Goal: Information Seeking & Learning: Learn about a topic

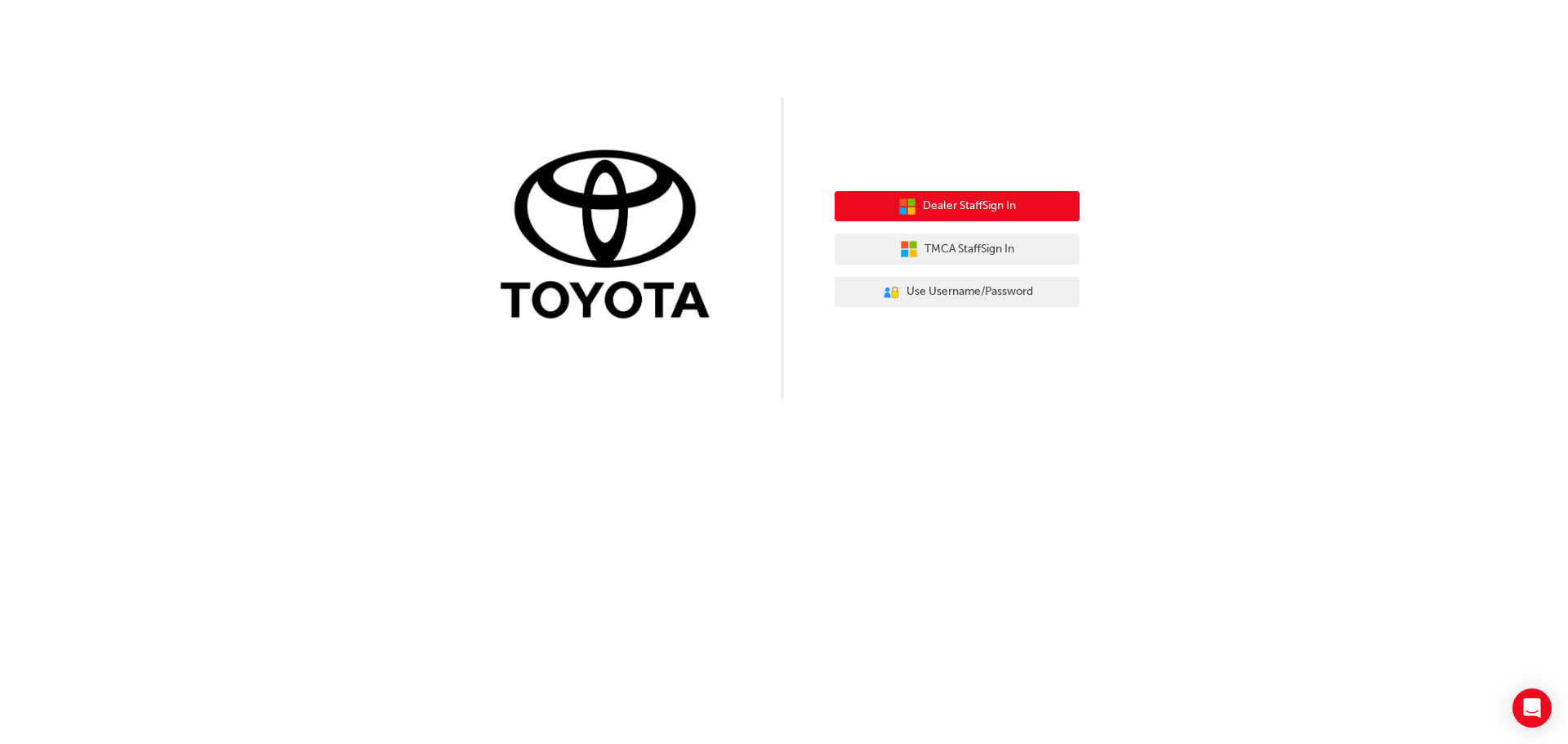
click at [976, 206] on span "Dealer Staff Sign In" at bounding box center [969, 206] width 93 height 19
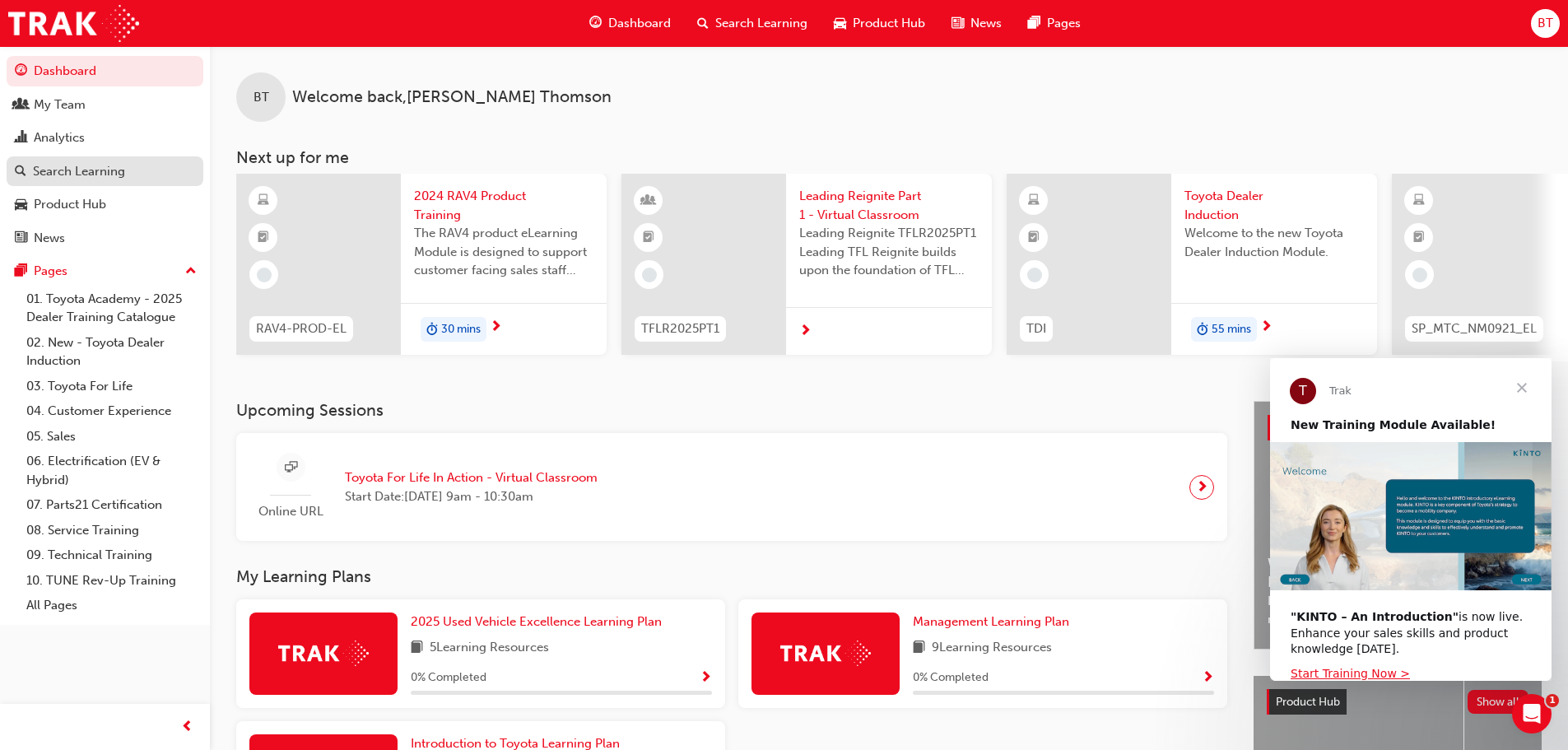
click at [93, 186] on link "Search Learning" at bounding box center [105, 171] width 196 height 31
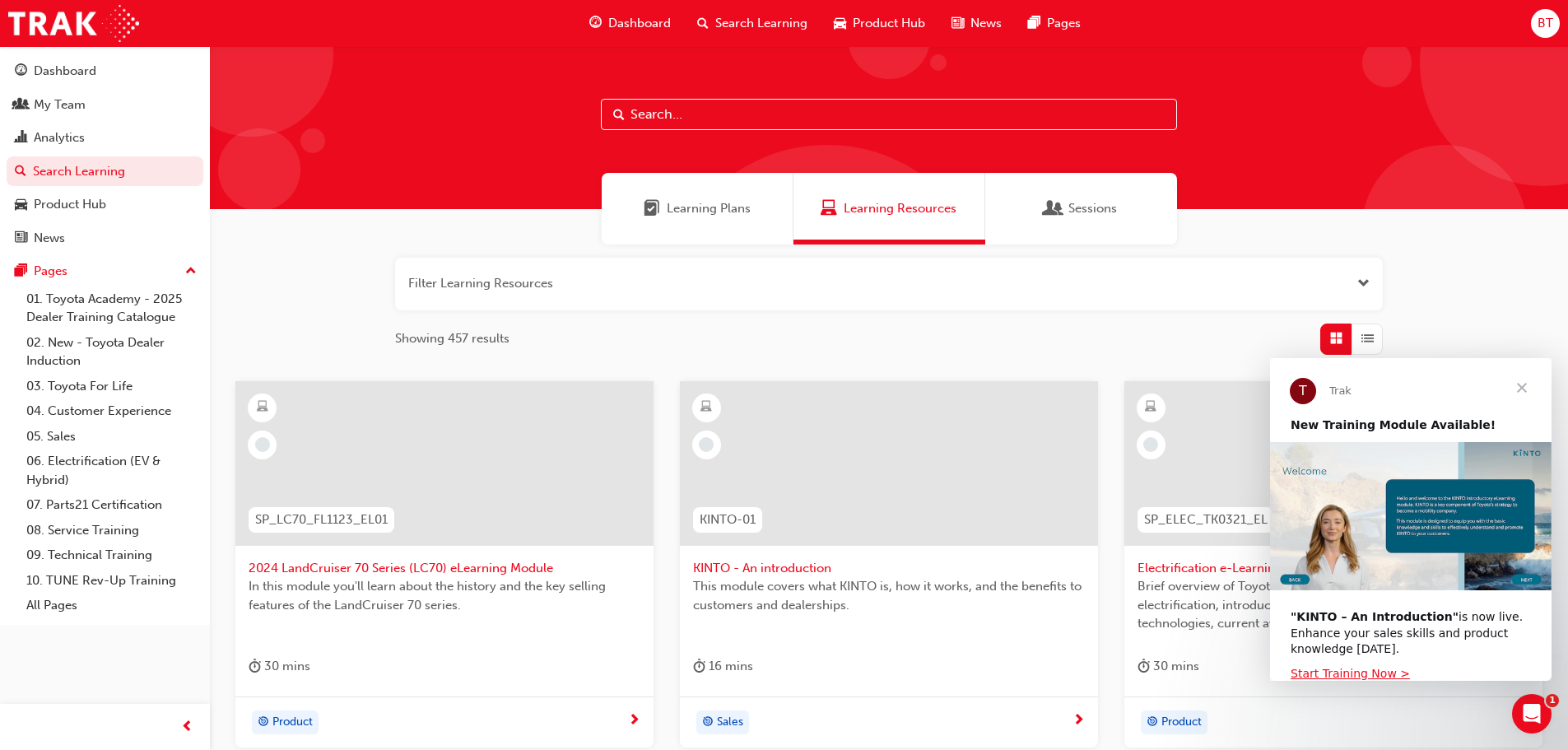
click at [733, 113] on input "text" at bounding box center [889, 114] width 576 height 32
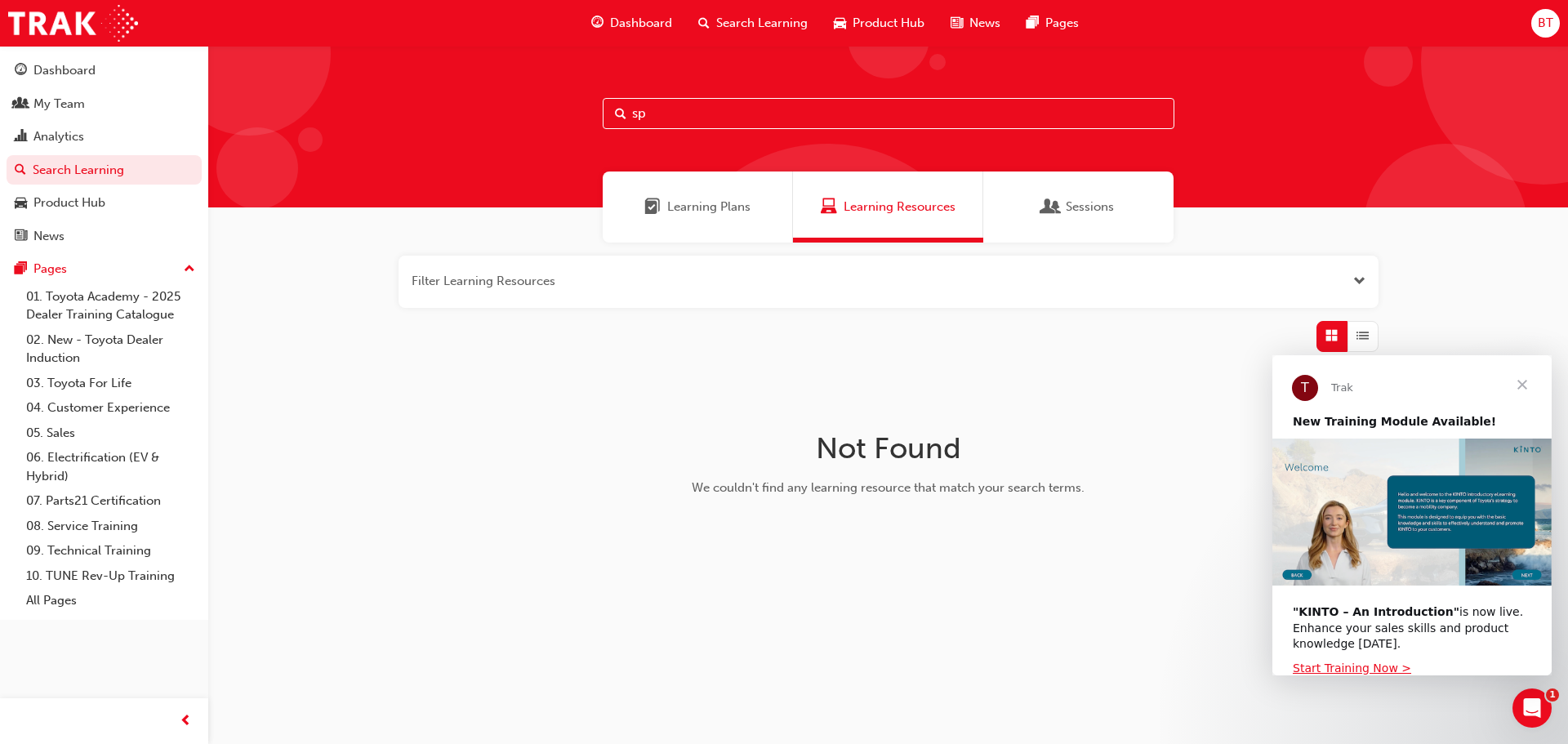
type input "s"
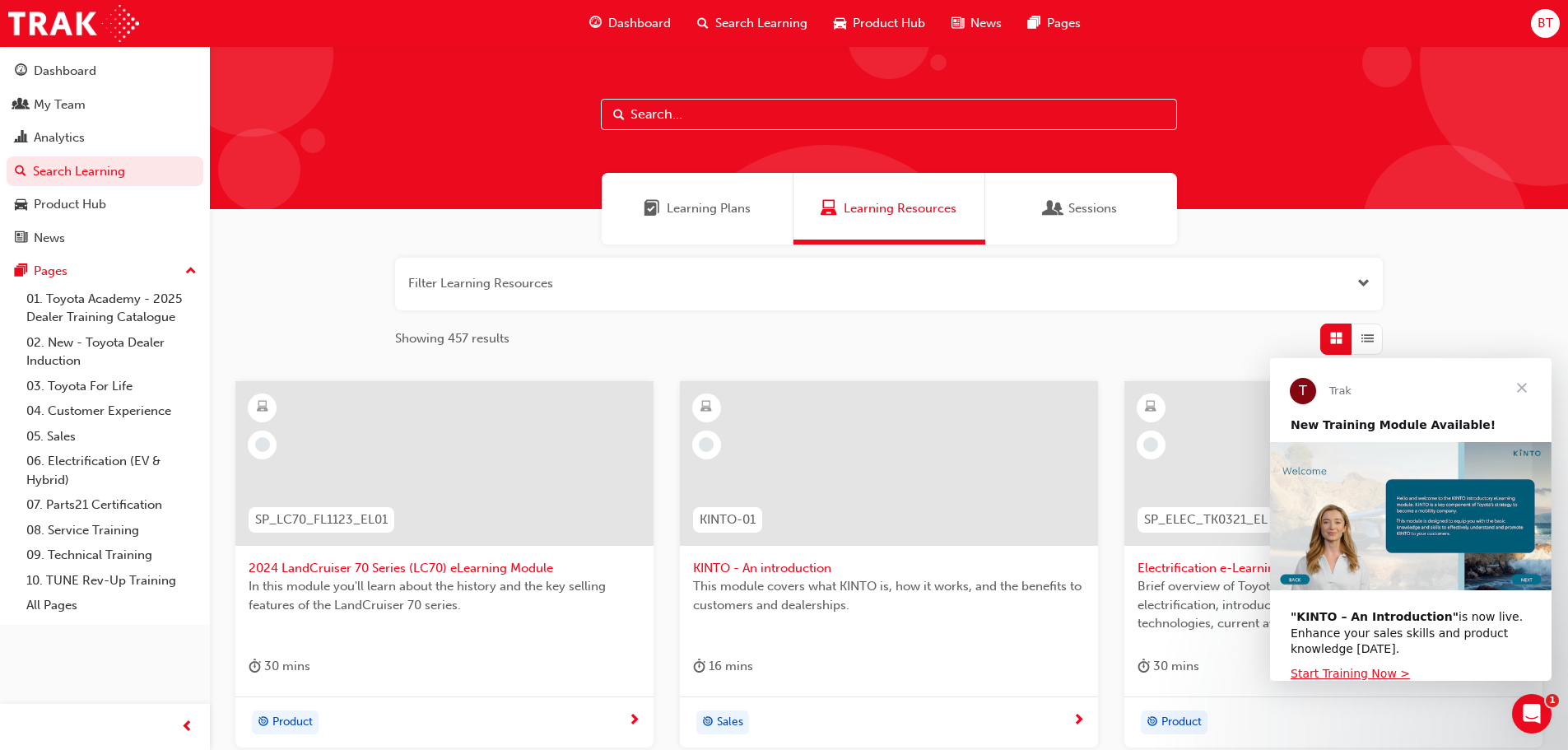
click at [750, 208] on div "Learning Plans" at bounding box center [698, 208] width 191 height 72
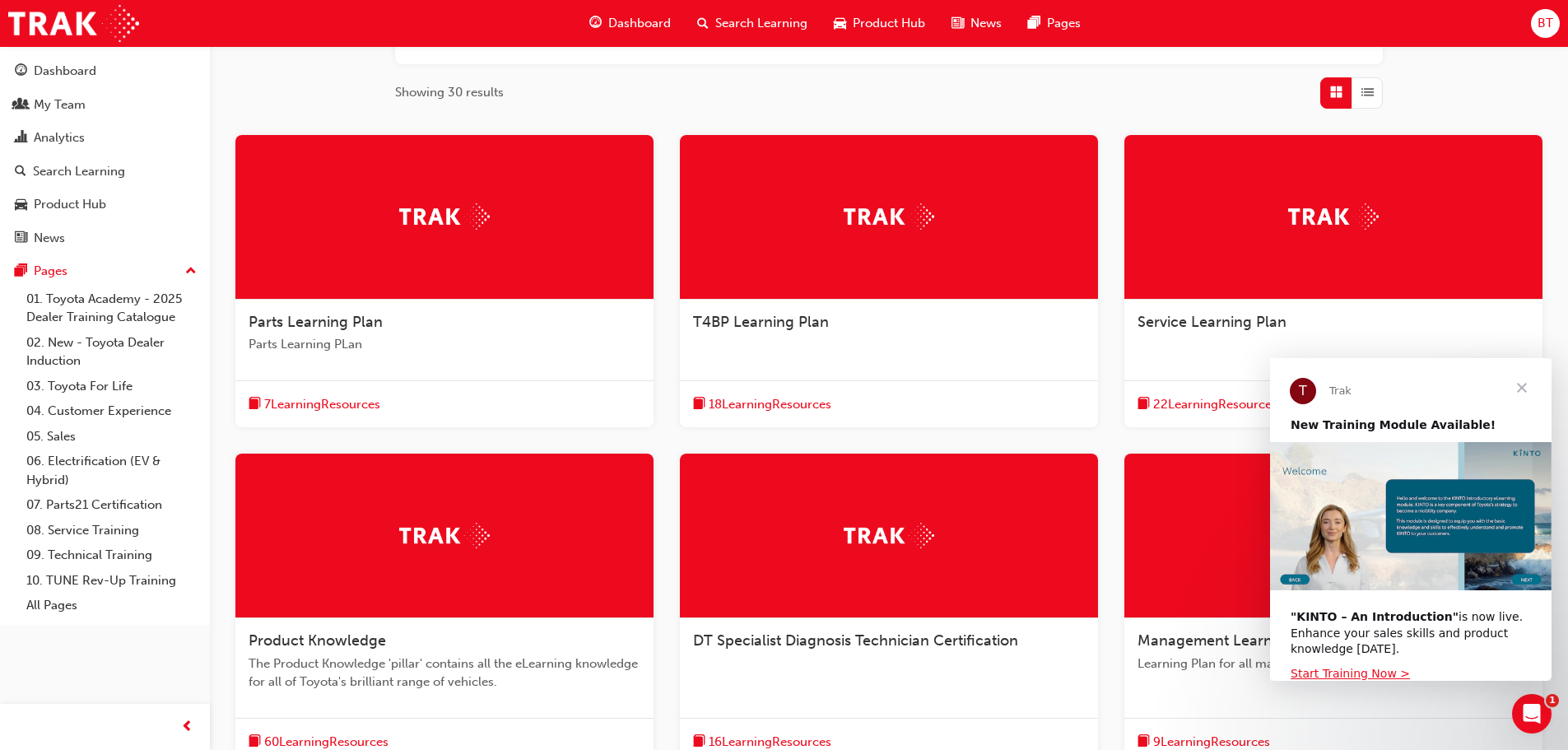
scroll to position [247, 0]
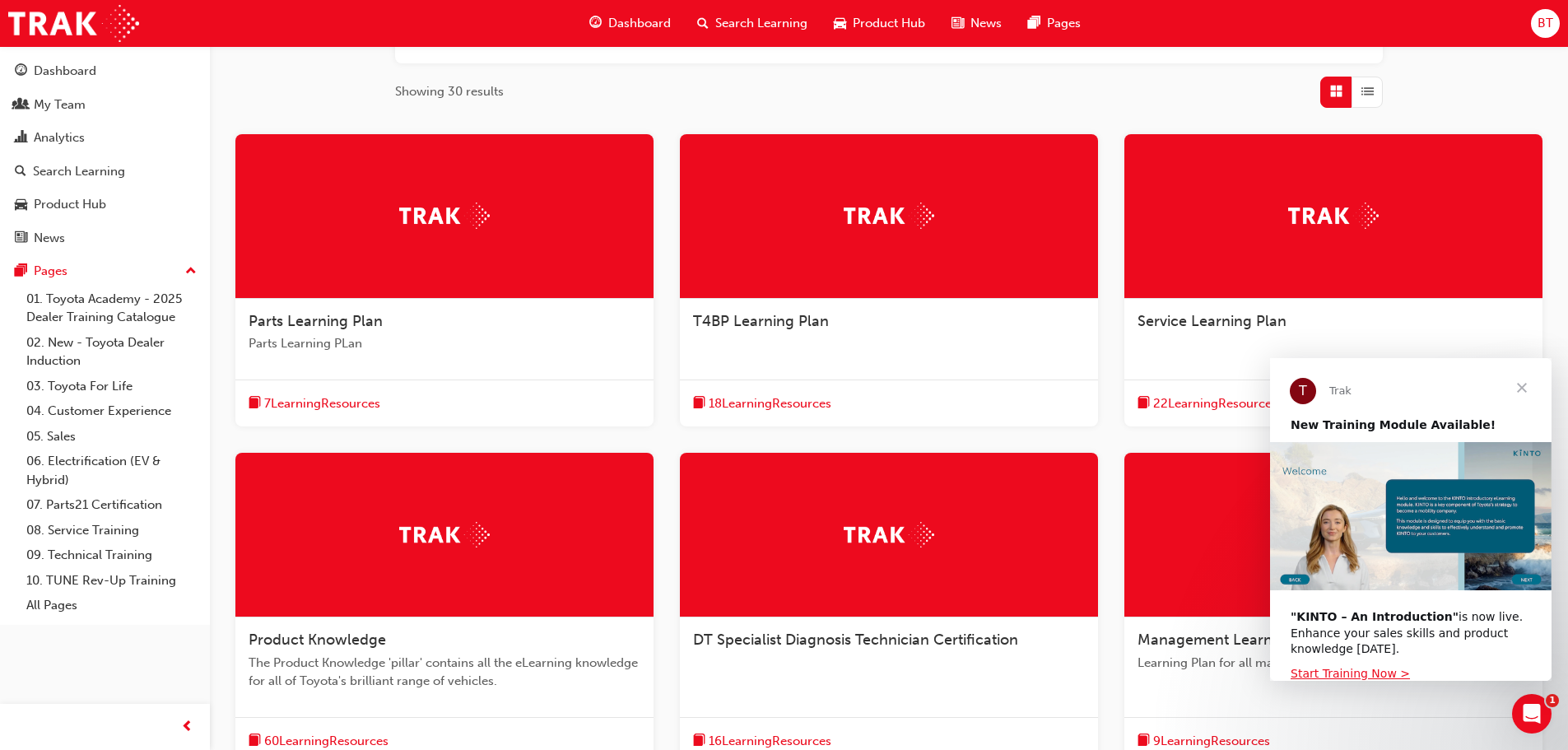
click at [1522, 386] on span "Close" at bounding box center [1522, 388] width 59 height 59
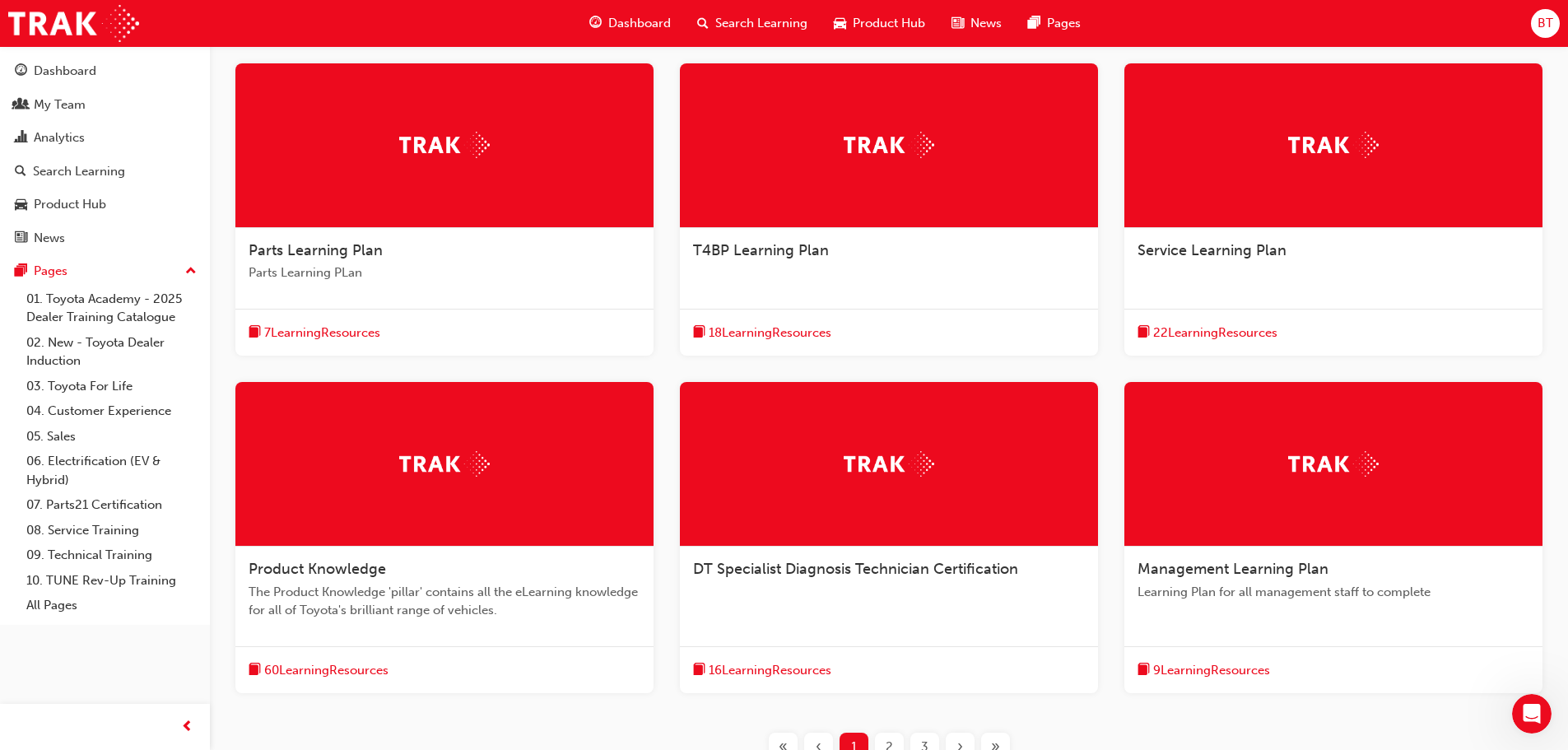
scroll to position [0, 0]
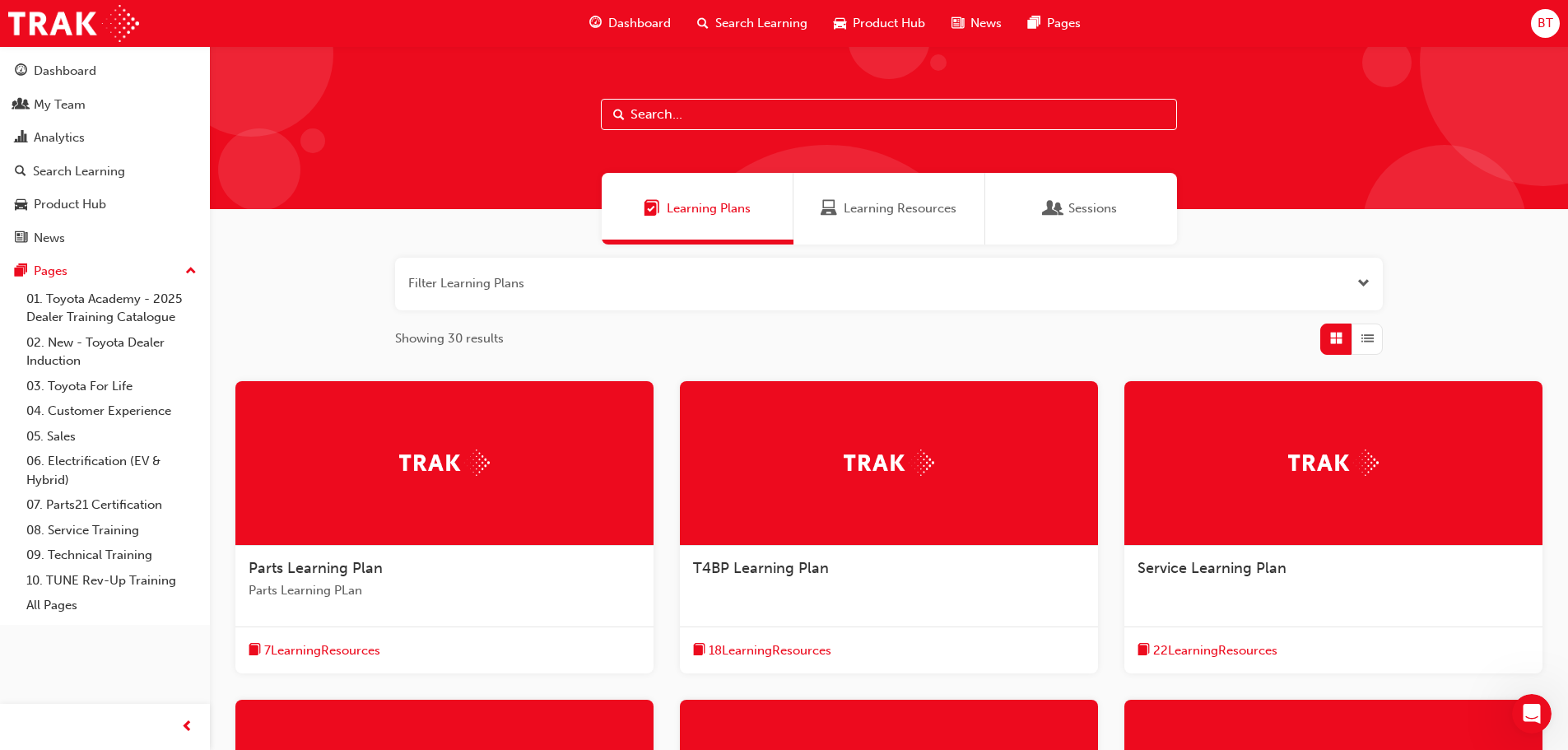
click at [903, 213] on span "Learning Resources" at bounding box center [900, 208] width 112 height 19
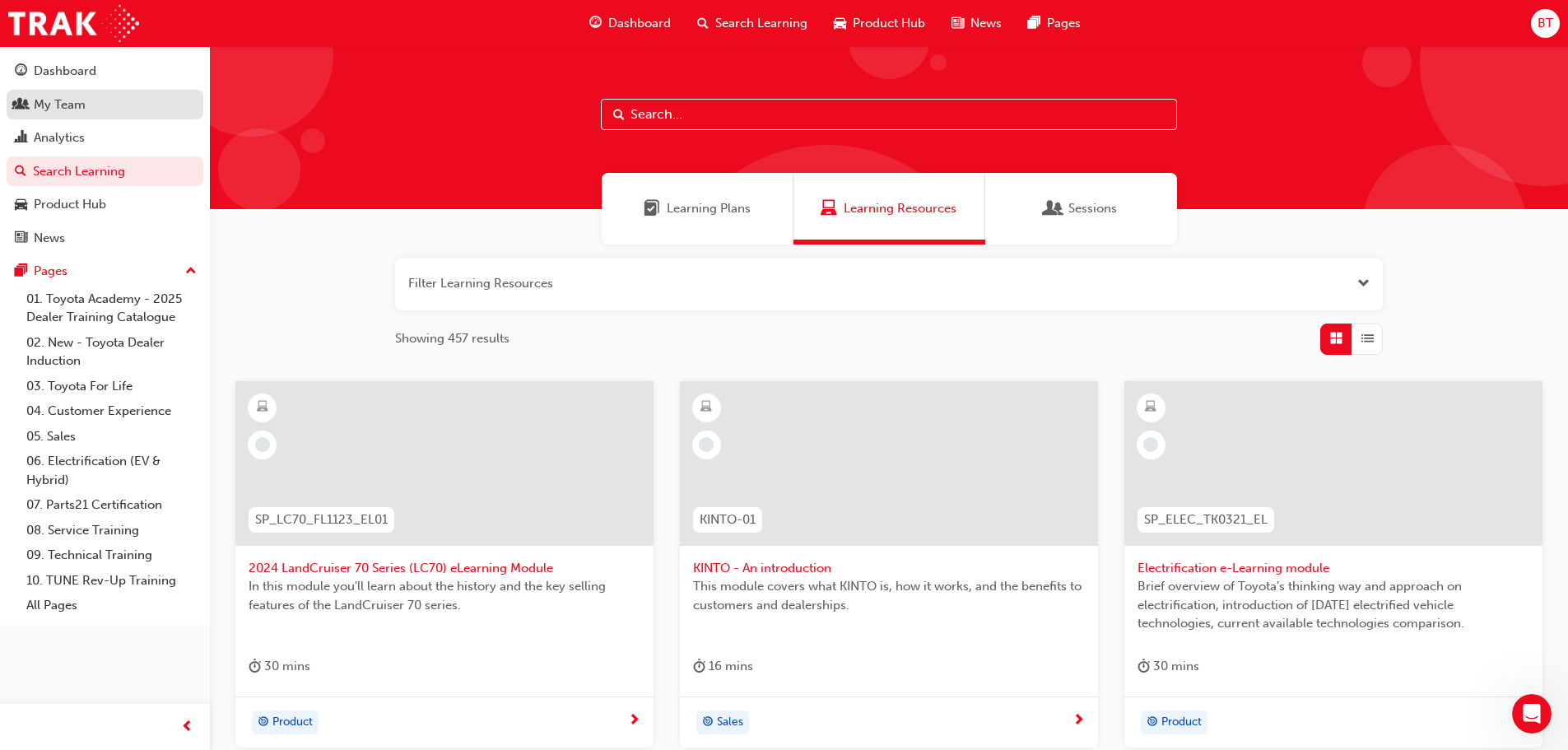
click at [66, 112] on div "My Team" at bounding box center [59, 105] width 52 height 19
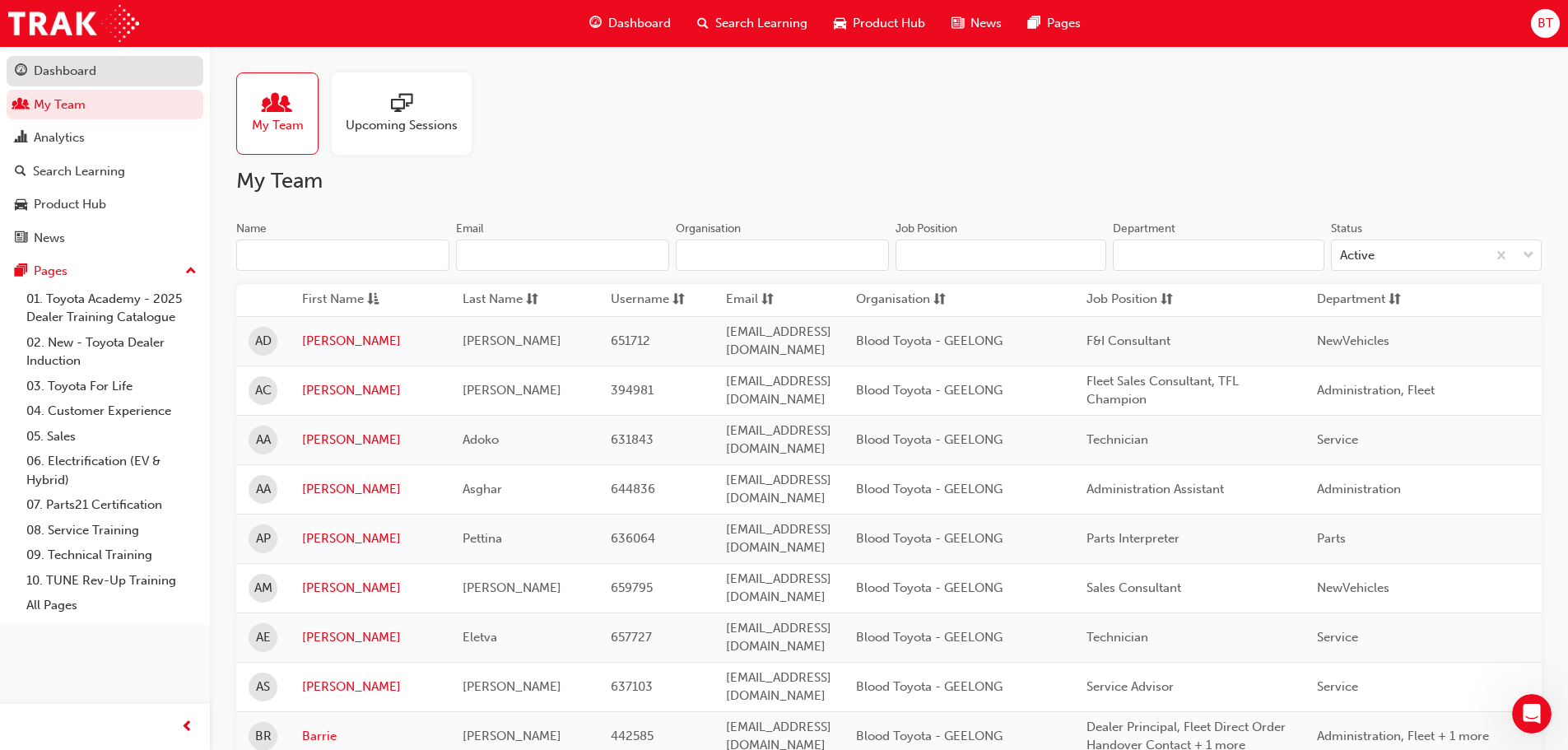
click at [43, 77] on div "Dashboard" at bounding box center [64, 71] width 62 height 19
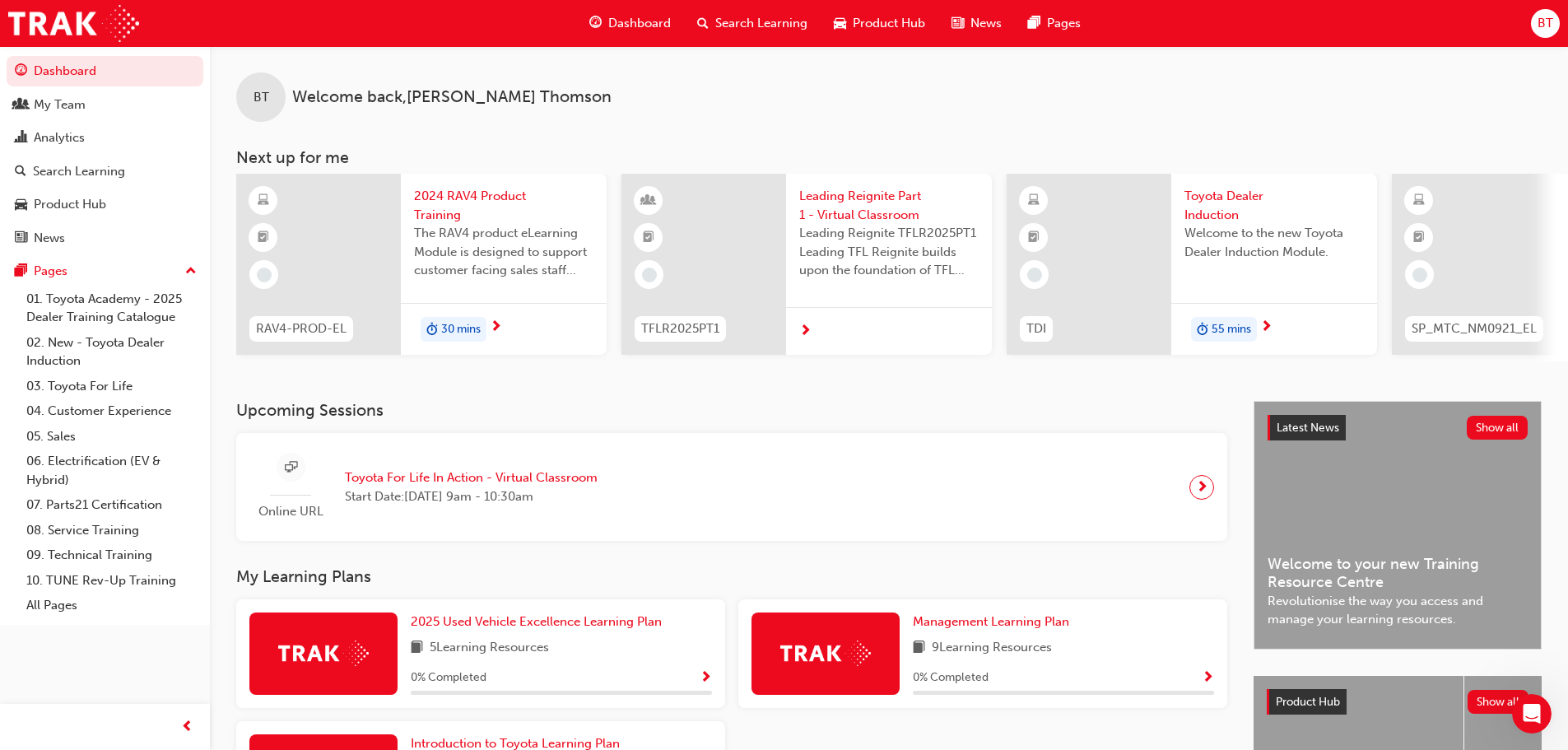
click at [1215, 204] on span "Toyota Dealer Induction" at bounding box center [1274, 205] width 180 height 38
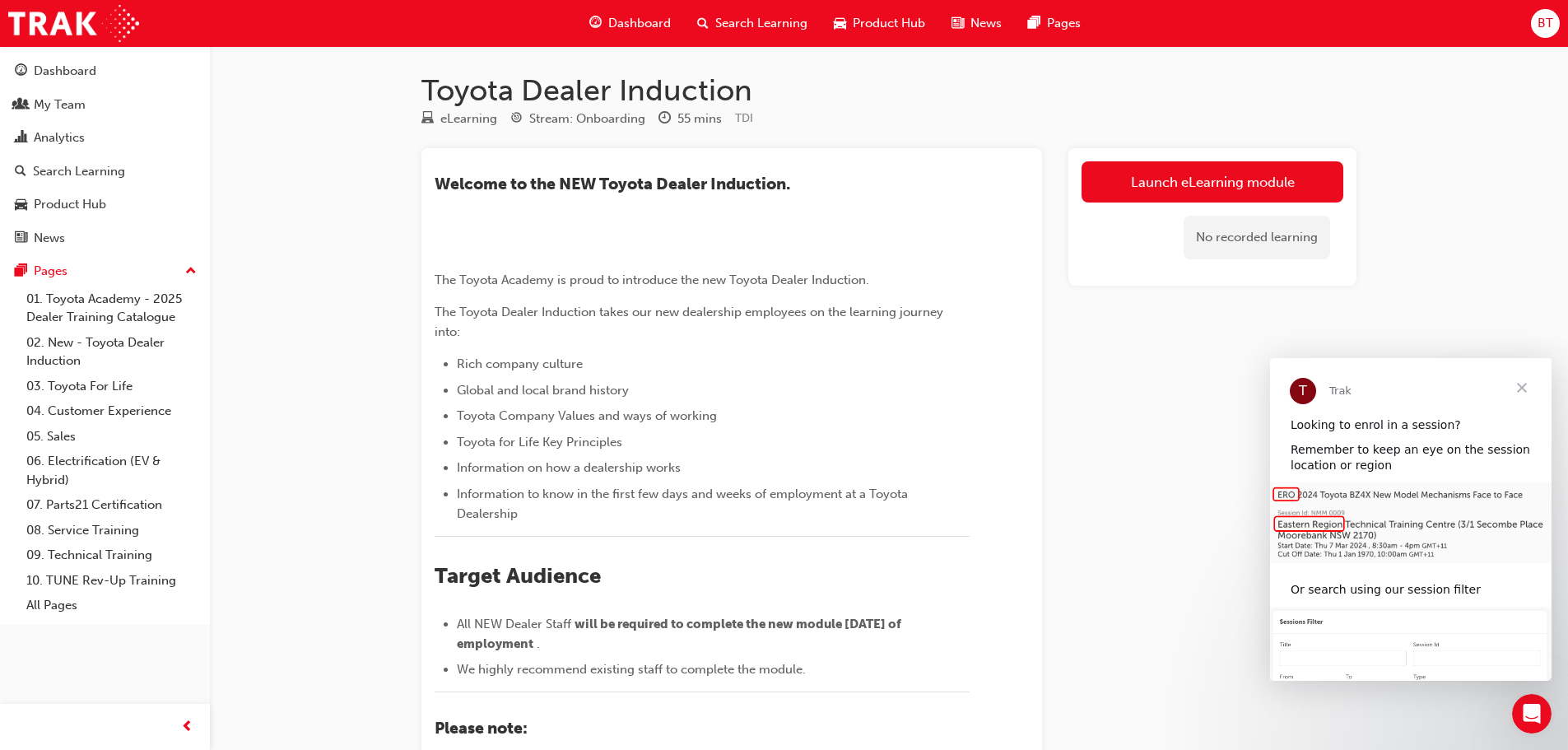
click at [1527, 389] on span "Close" at bounding box center [1522, 388] width 59 height 59
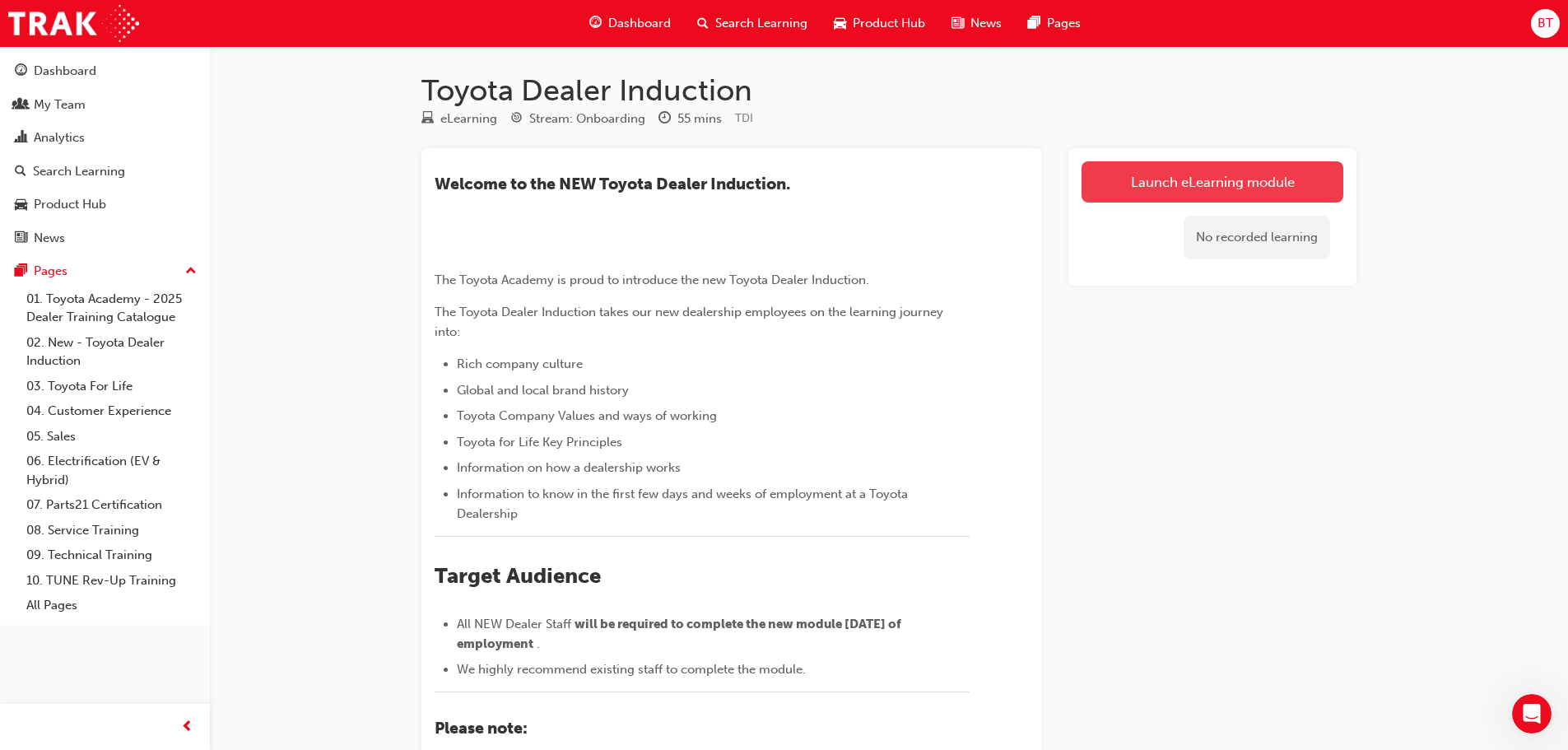
click at [1182, 187] on link "Launch eLearning module" at bounding box center [1212, 182] width 261 height 41
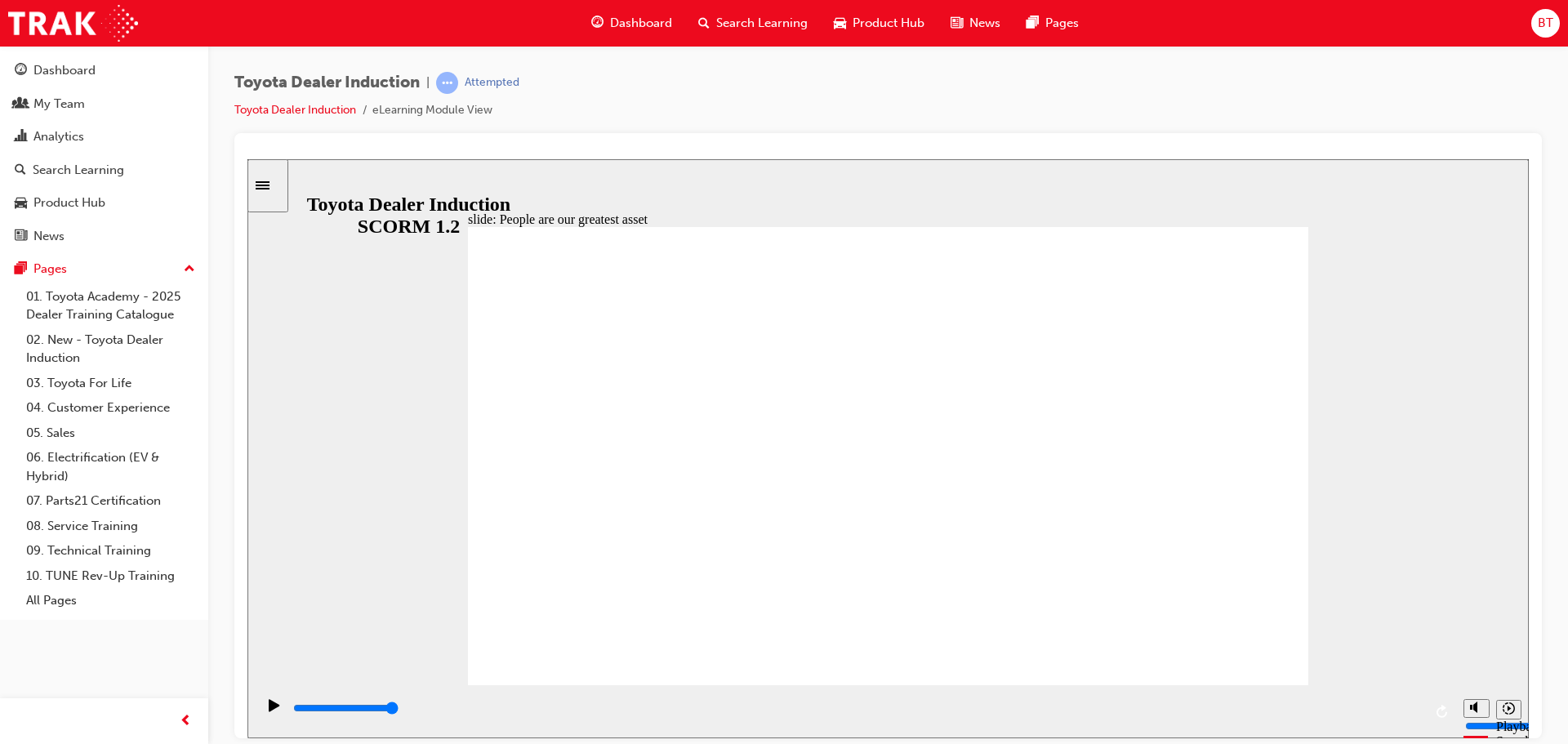
type input "7500"
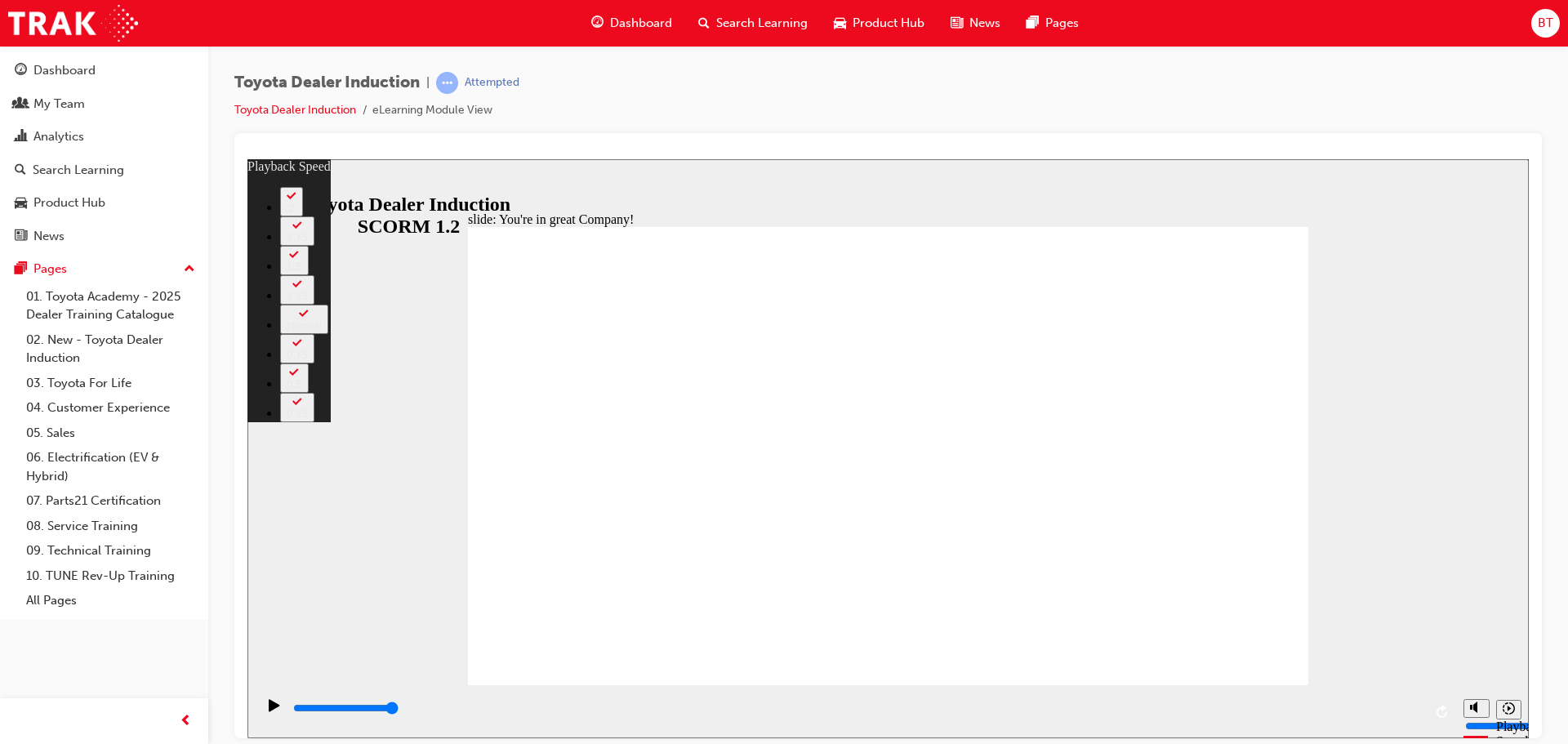
type input "156"
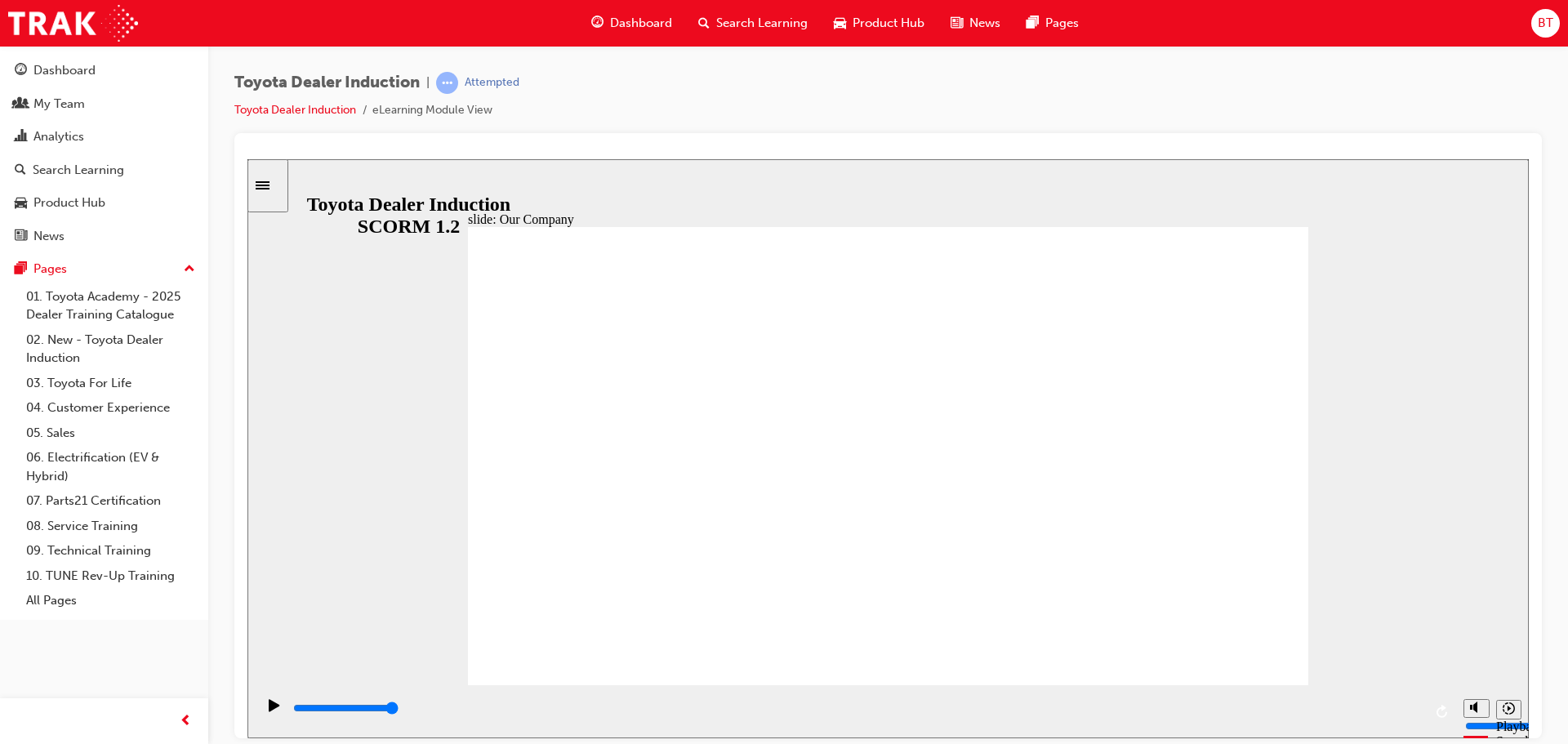
click at [1418, 556] on div "slide: Our History Group 1 Freeform 3 Freeform 1 Freeform 2 Freeform 4 Rectangl…" at bounding box center [888, 447] width 1281 height 579
drag, startPoint x: 595, startPoint y: 255, endPoint x: 571, endPoint y: 263, distance: 25.3
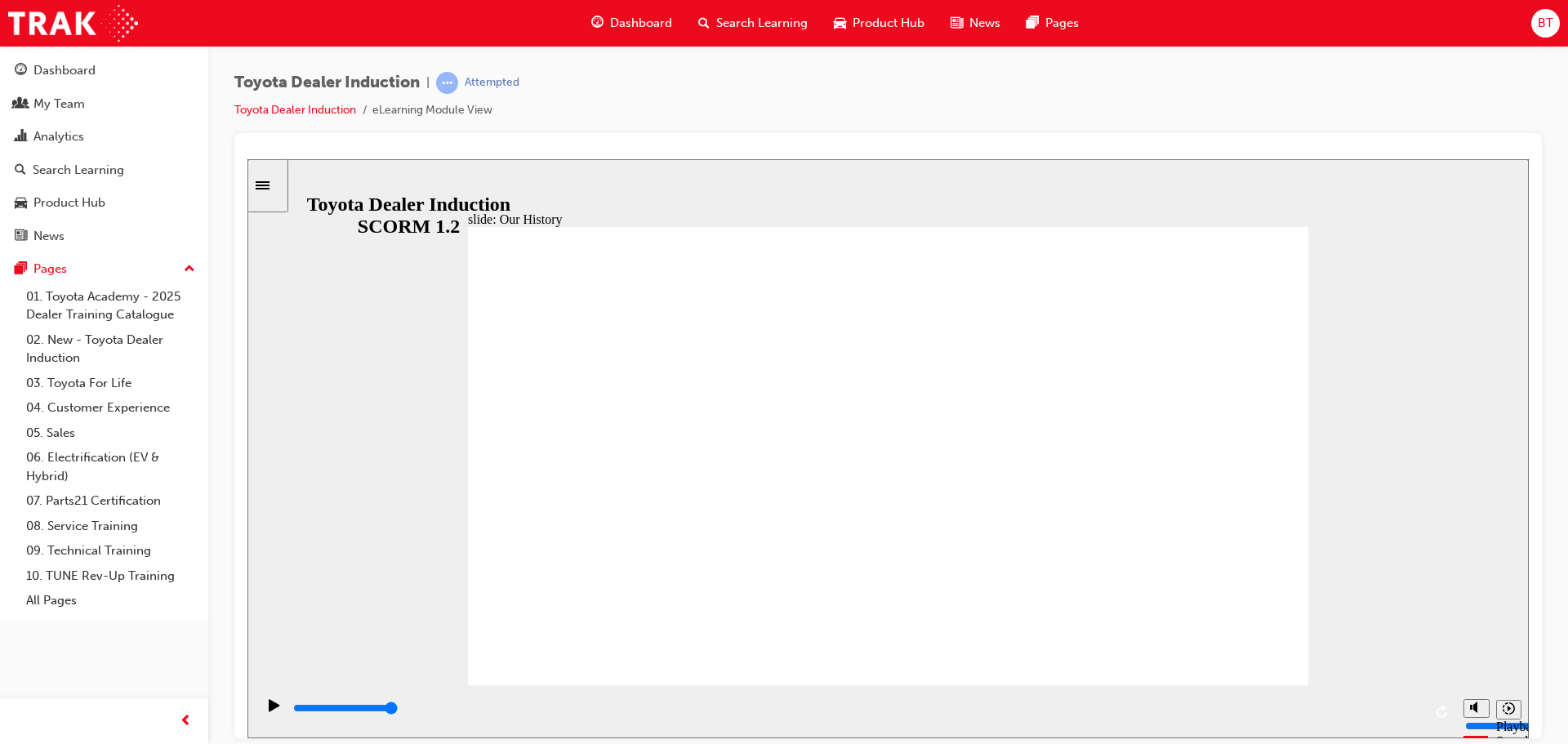
click at [1393, 591] on div "slide: Our History Group 1 Freeform 3 Freeform 1 Freeform 2 Freeform 4 Rectangl…" at bounding box center [888, 447] width 1281 height 579
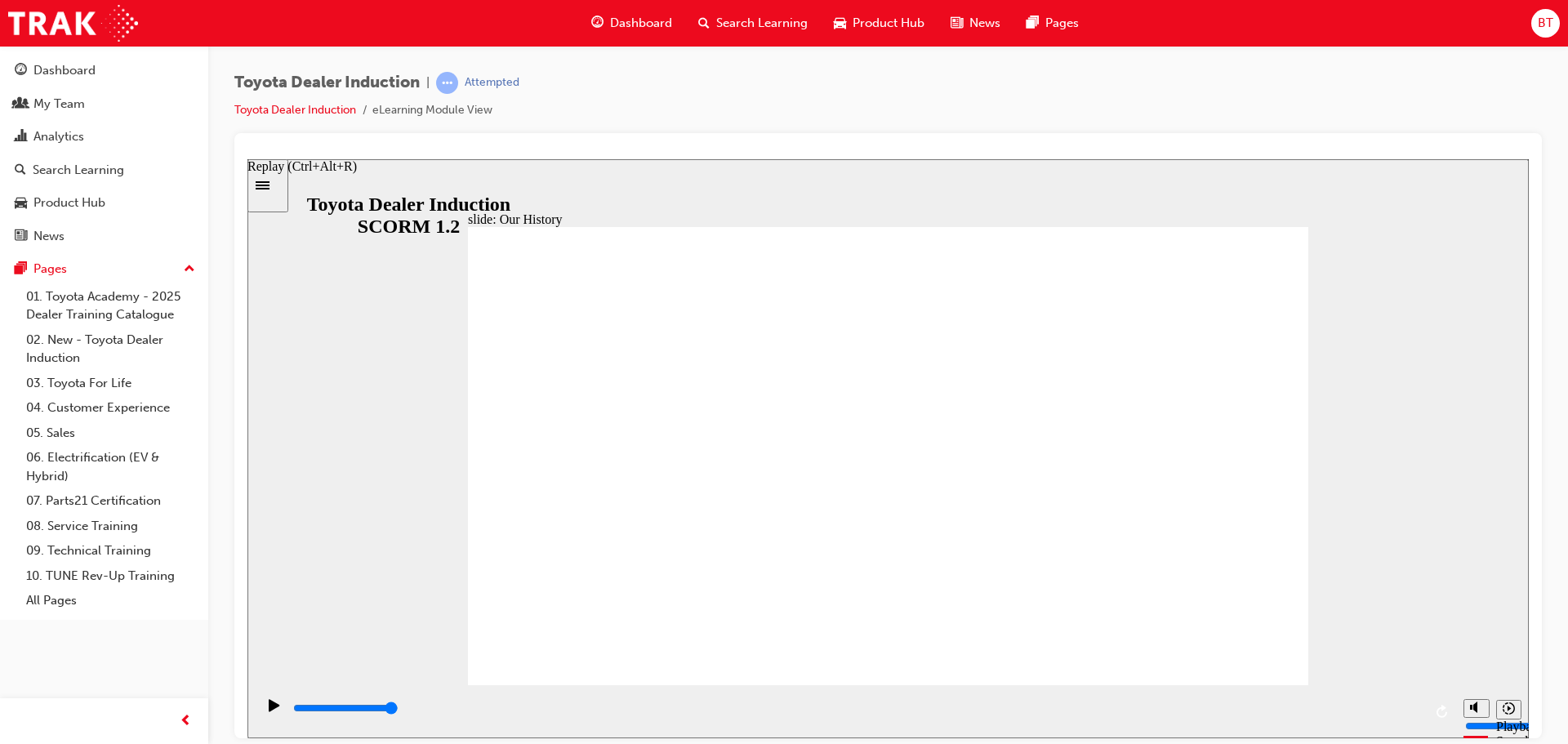
click at [1445, 714] on icon "Replay (Ctrl+Alt+R)" at bounding box center [1442, 710] width 13 height 13
drag, startPoint x: 825, startPoint y: 595, endPoint x: 939, endPoint y: 598, distance: 114.0
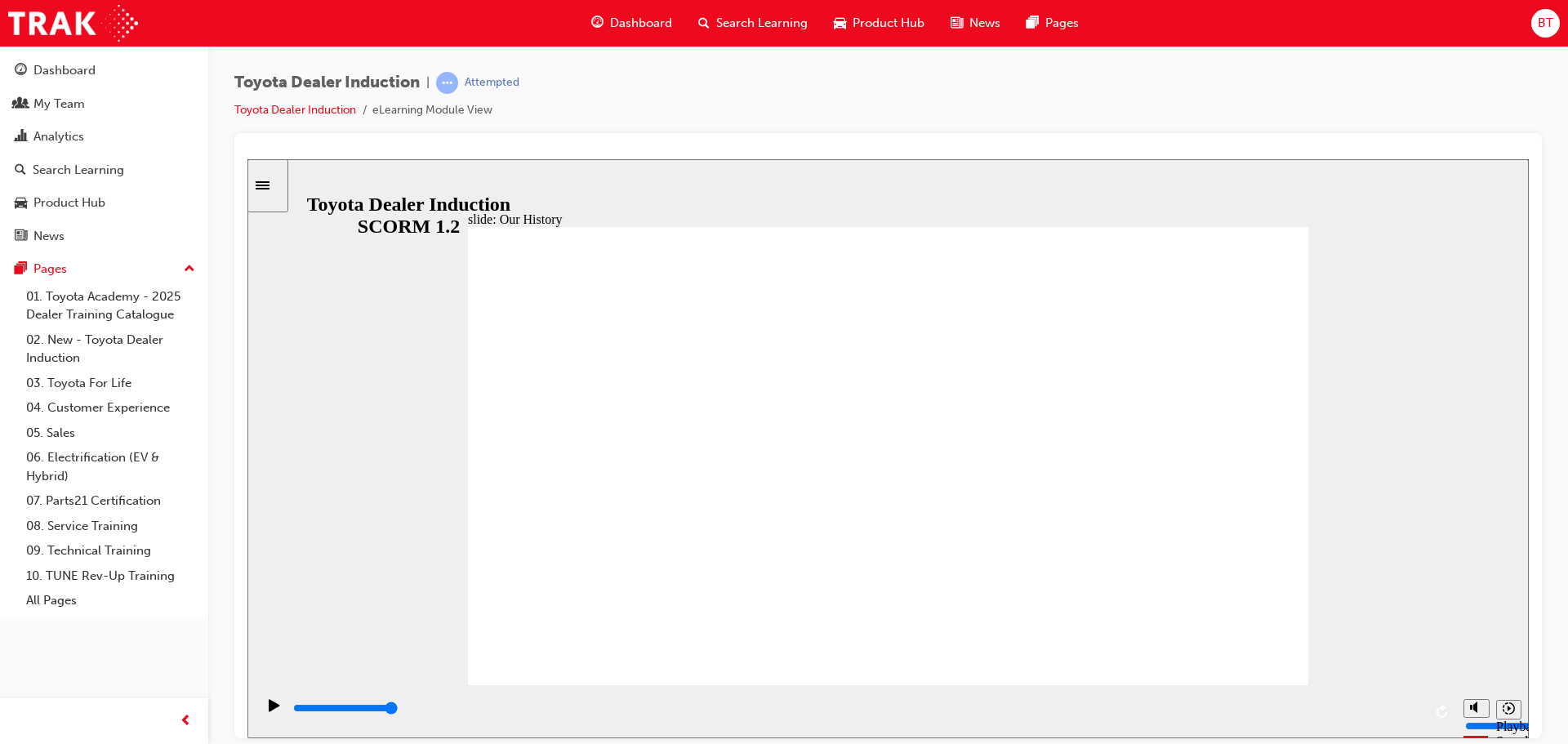
drag, startPoint x: 995, startPoint y: 637, endPoint x: 859, endPoint y: 634, distance: 136.0
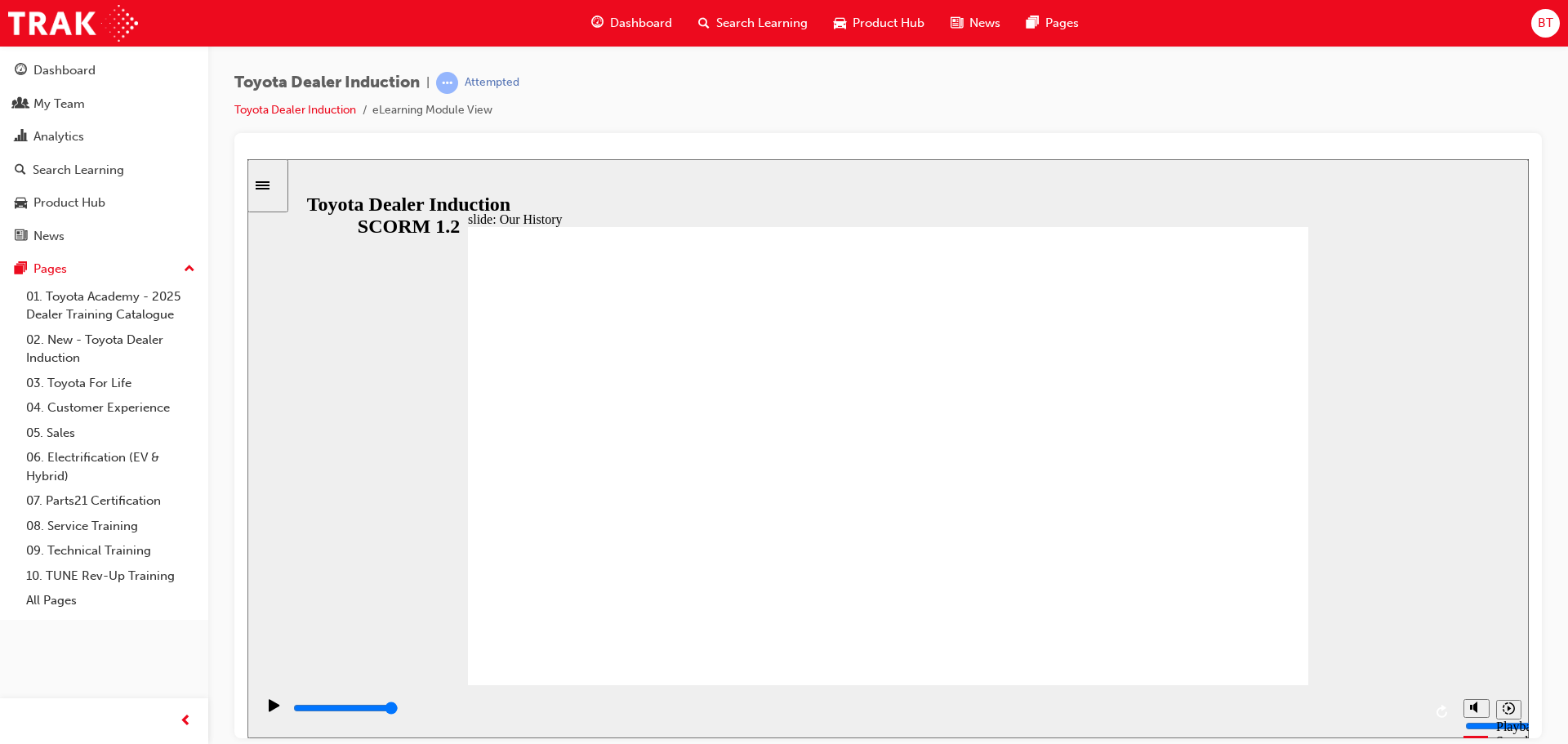
click at [1335, 509] on div "slide: Our History Group 1 Freeform 3 Freeform 1 Freeform 2 Freeform 4 Rectangl…" at bounding box center [888, 447] width 1281 height 579
click at [1336, 511] on div "slide: Our History Group 1 Freeform 3 Freeform 1 Freeform 2 Freeform 4 Rectangl…" at bounding box center [888, 447] width 1281 height 579
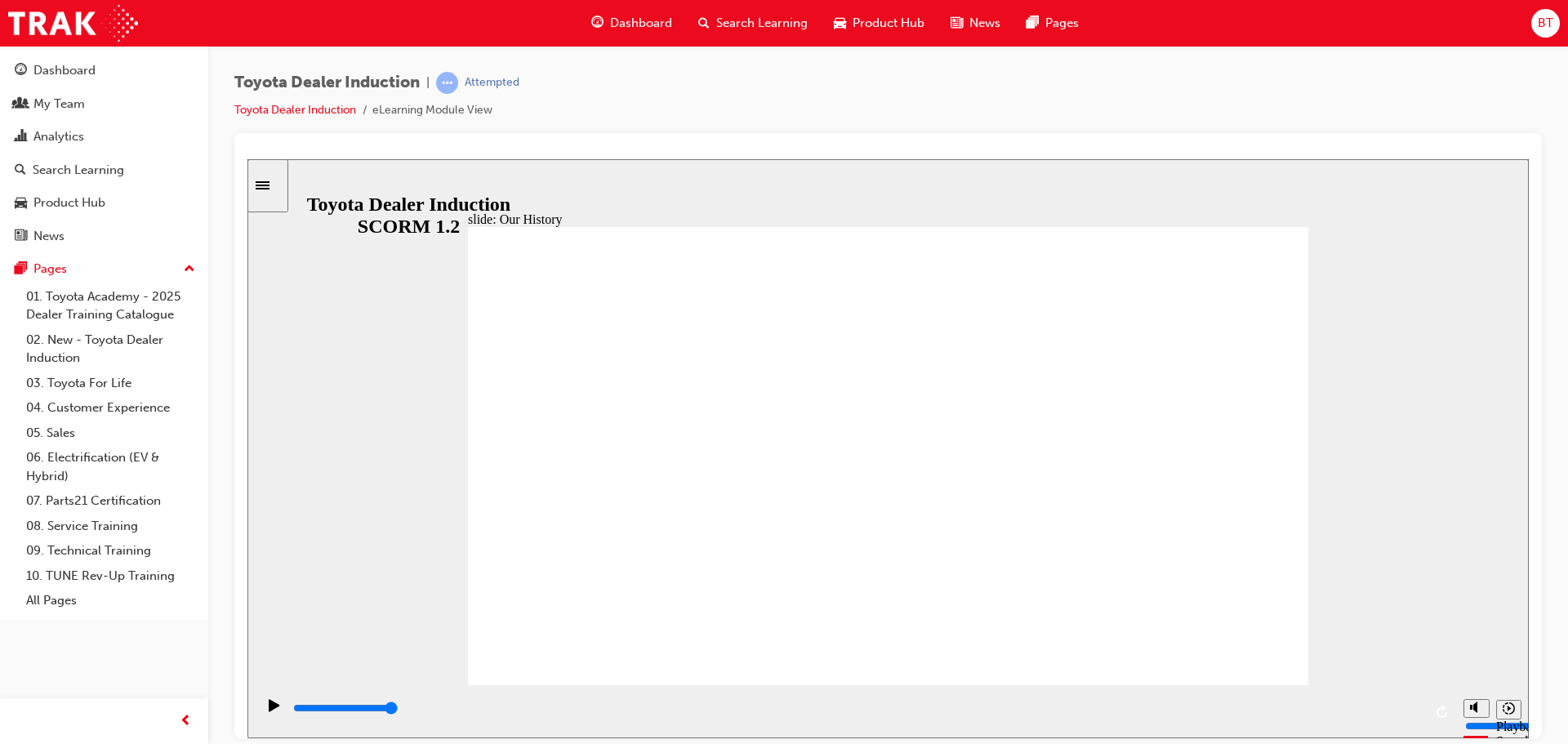
click at [1336, 511] on div "slide: Our History Group 1 Freeform 3 Freeform 1 Freeform 2 Freeform 4 Rectangl…" at bounding box center [888, 447] width 1281 height 579
drag, startPoint x: 924, startPoint y: 515, endPoint x: 524, endPoint y: 443, distance: 406.4
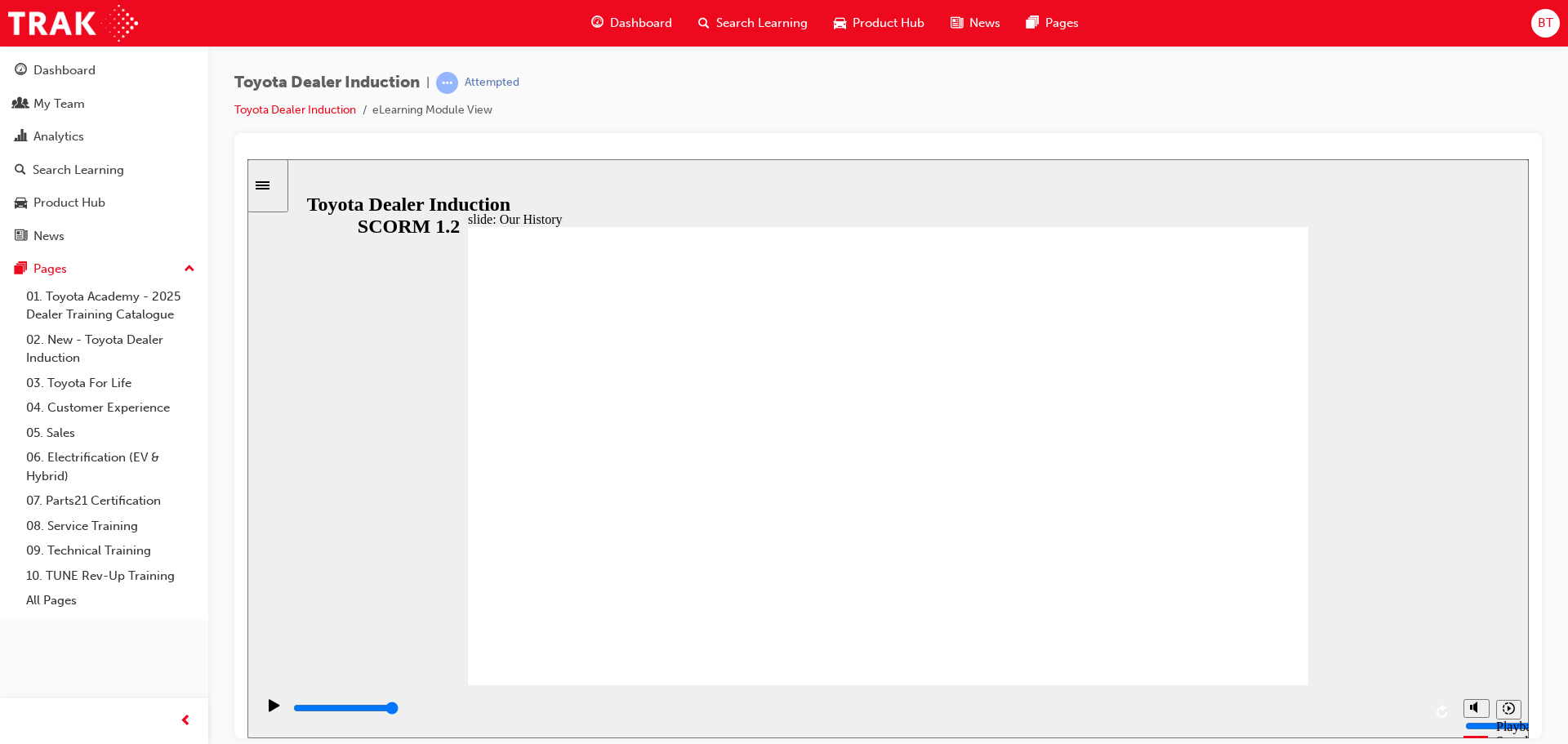
type input "8300"
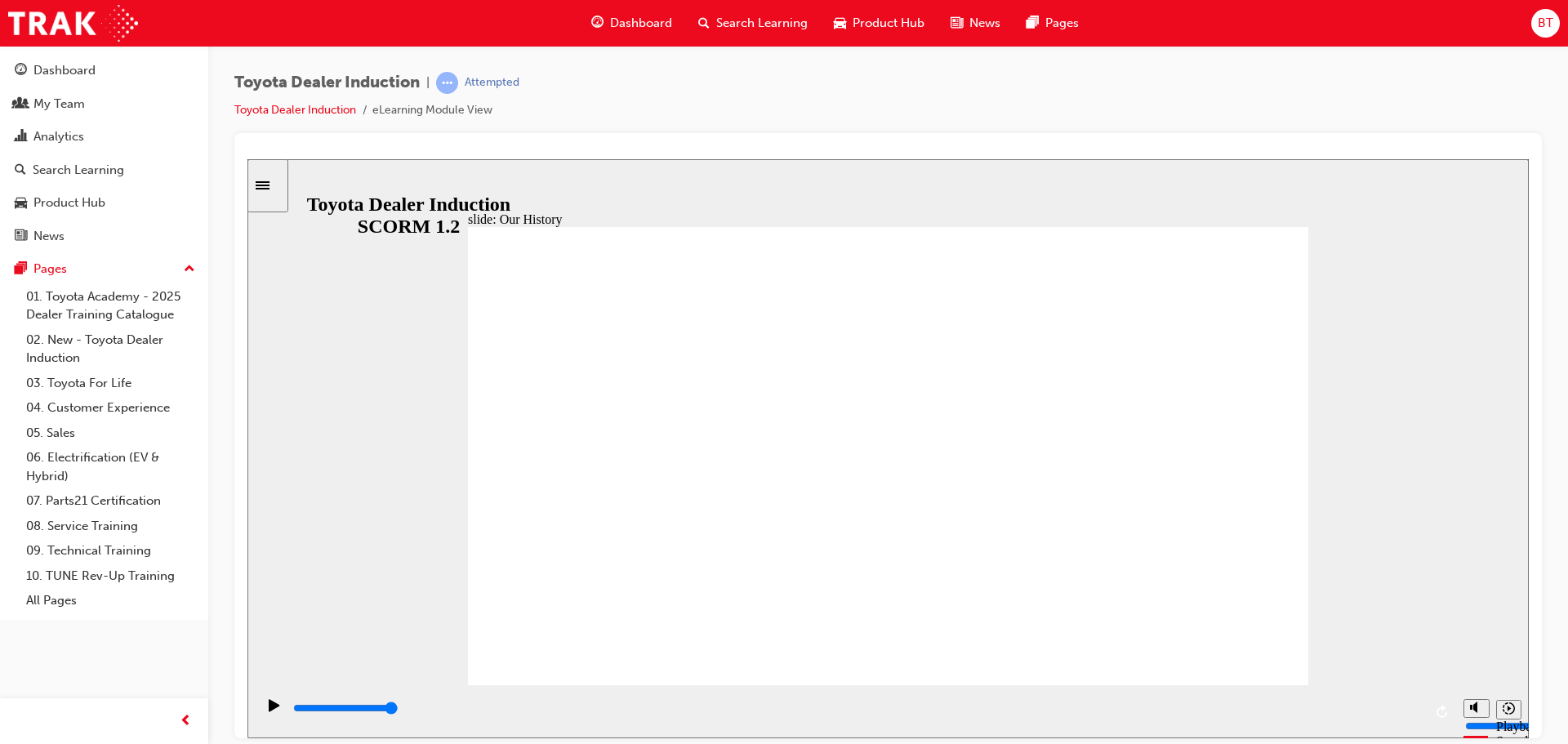
drag, startPoint x: 1107, startPoint y: 427, endPoint x: 1094, endPoint y: 431, distance: 13.6
drag, startPoint x: 663, startPoint y: 604, endPoint x: 712, endPoint y: 591, distance: 50.7
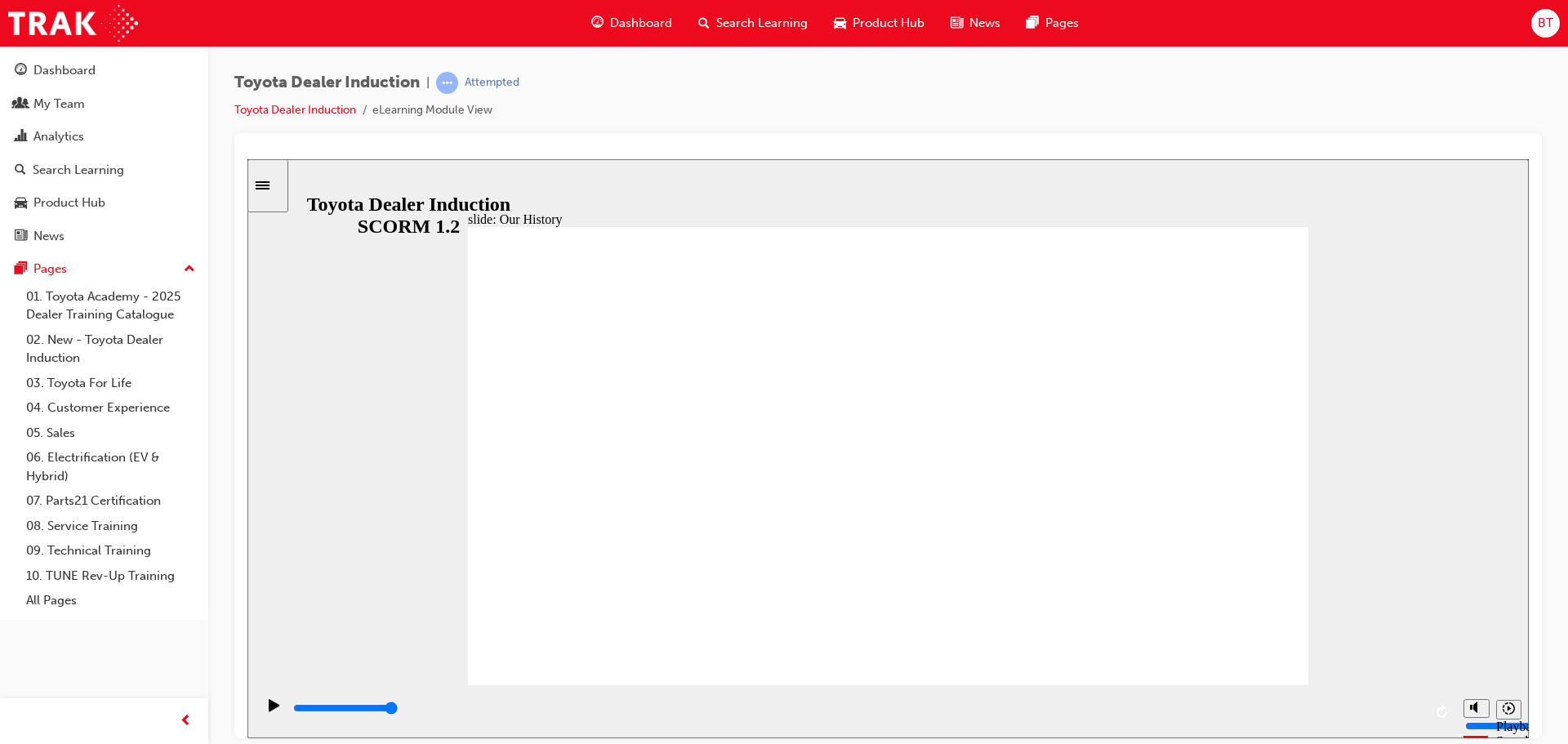
type input "2"
drag, startPoint x: 654, startPoint y: 592, endPoint x: 795, endPoint y: 595, distance: 141.0
drag, startPoint x: 879, startPoint y: 597, endPoint x: 1032, endPoint y: 589, distance: 153.2
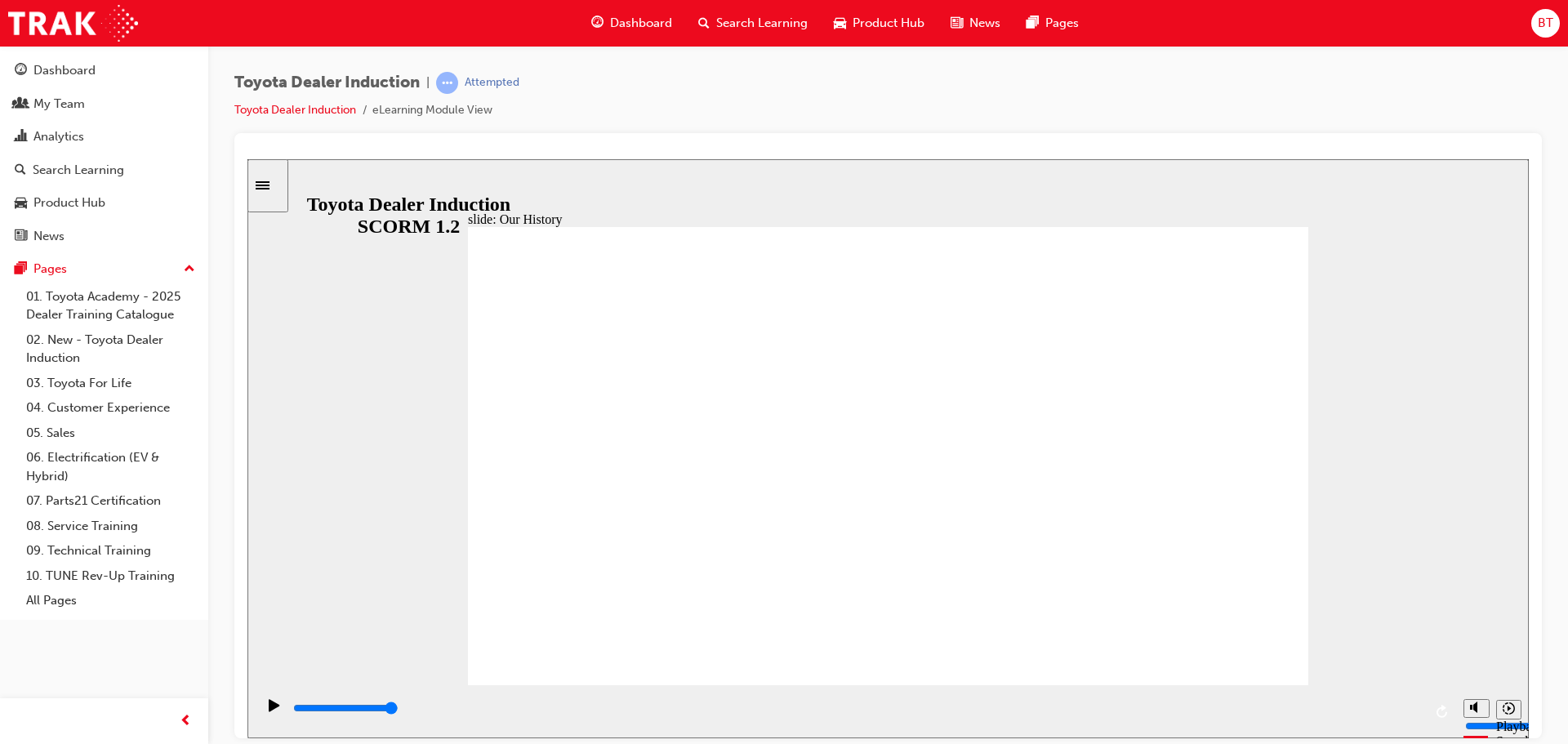
drag, startPoint x: 882, startPoint y: 593, endPoint x: 1061, endPoint y: 594, distance: 179.0
drag, startPoint x: 1111, startPoint y: 593, endPoint x: 1132, endPoint y: 594, distance: 21.0
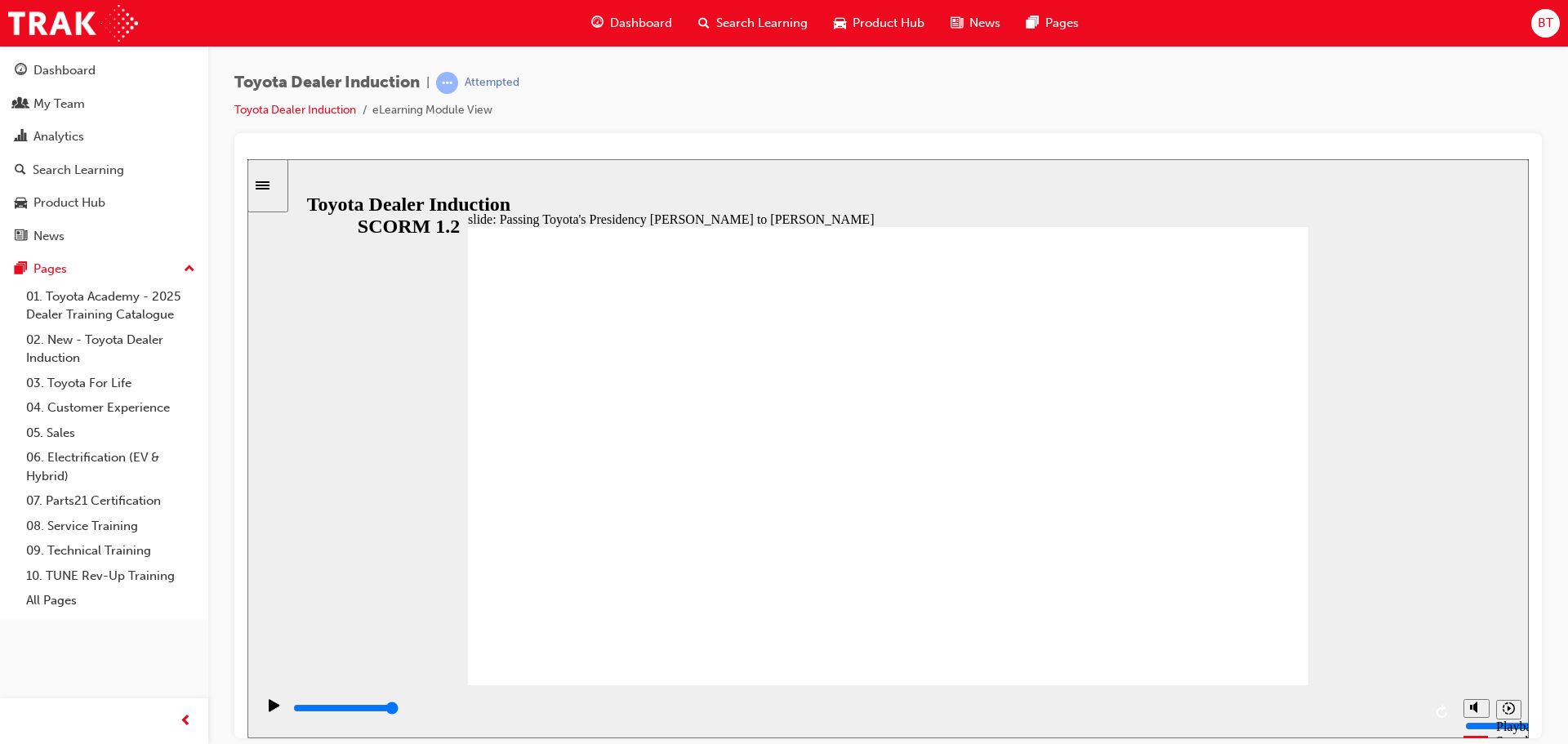
type input "5000"
radio input "true"
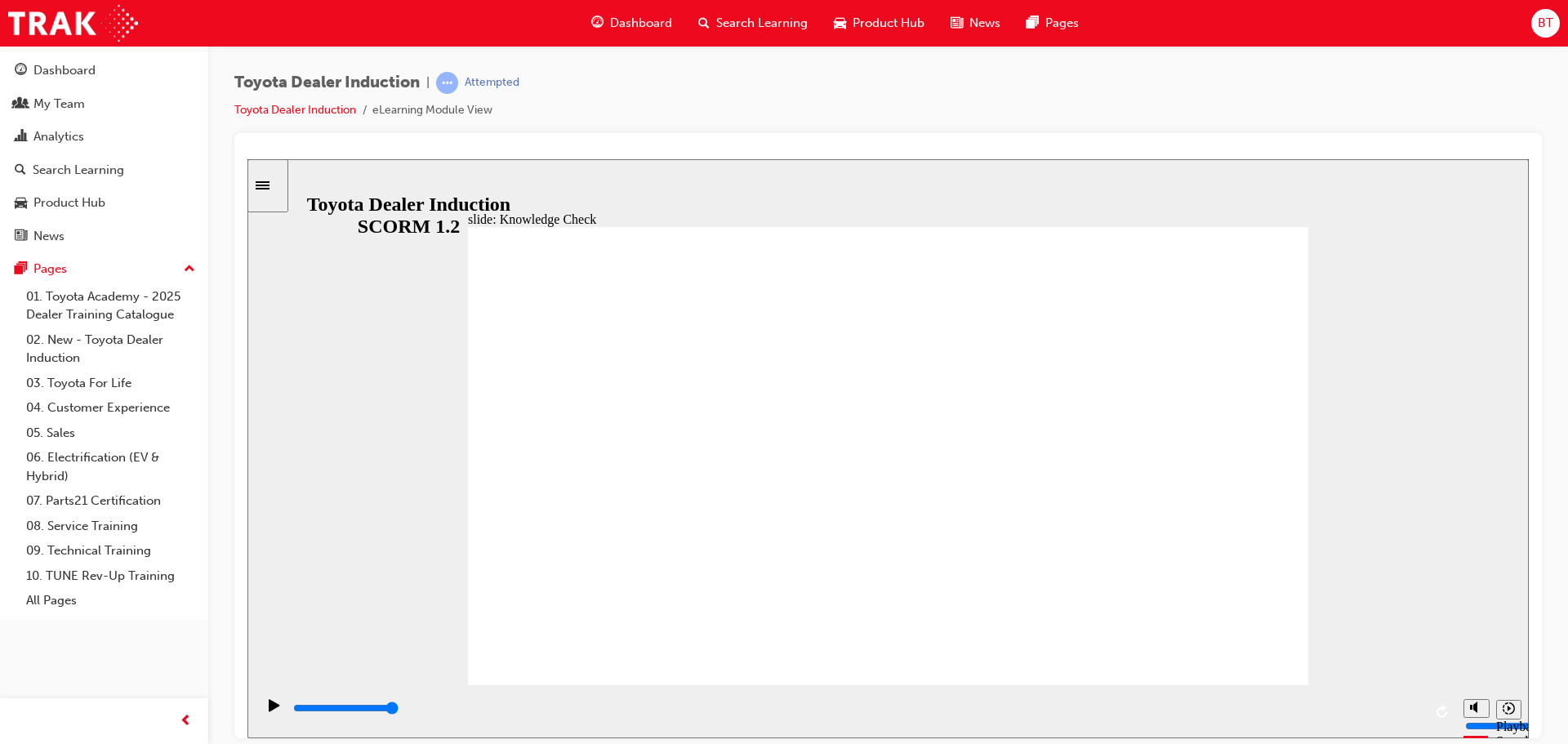
type input "5000"
radio input "true"
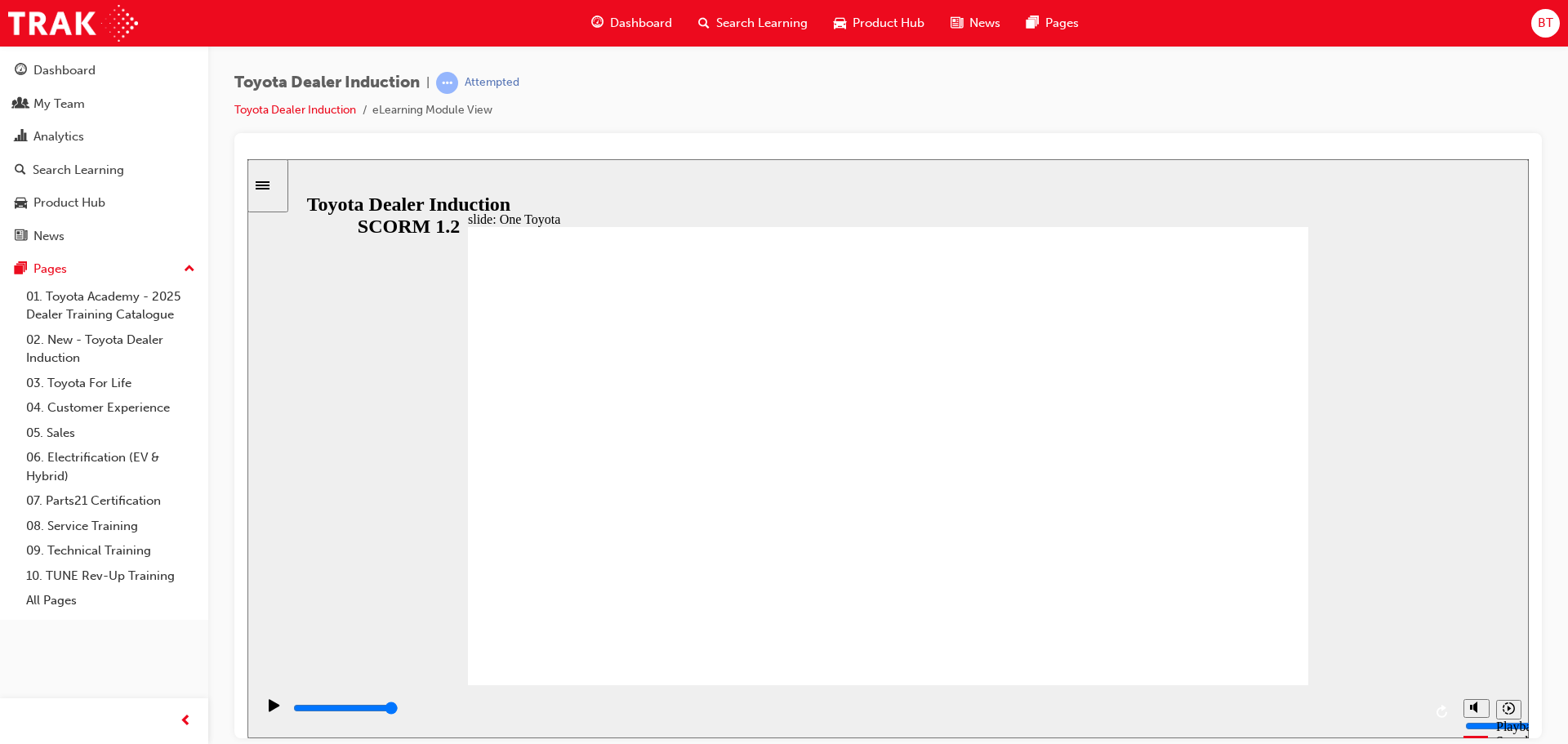
type input "15300"
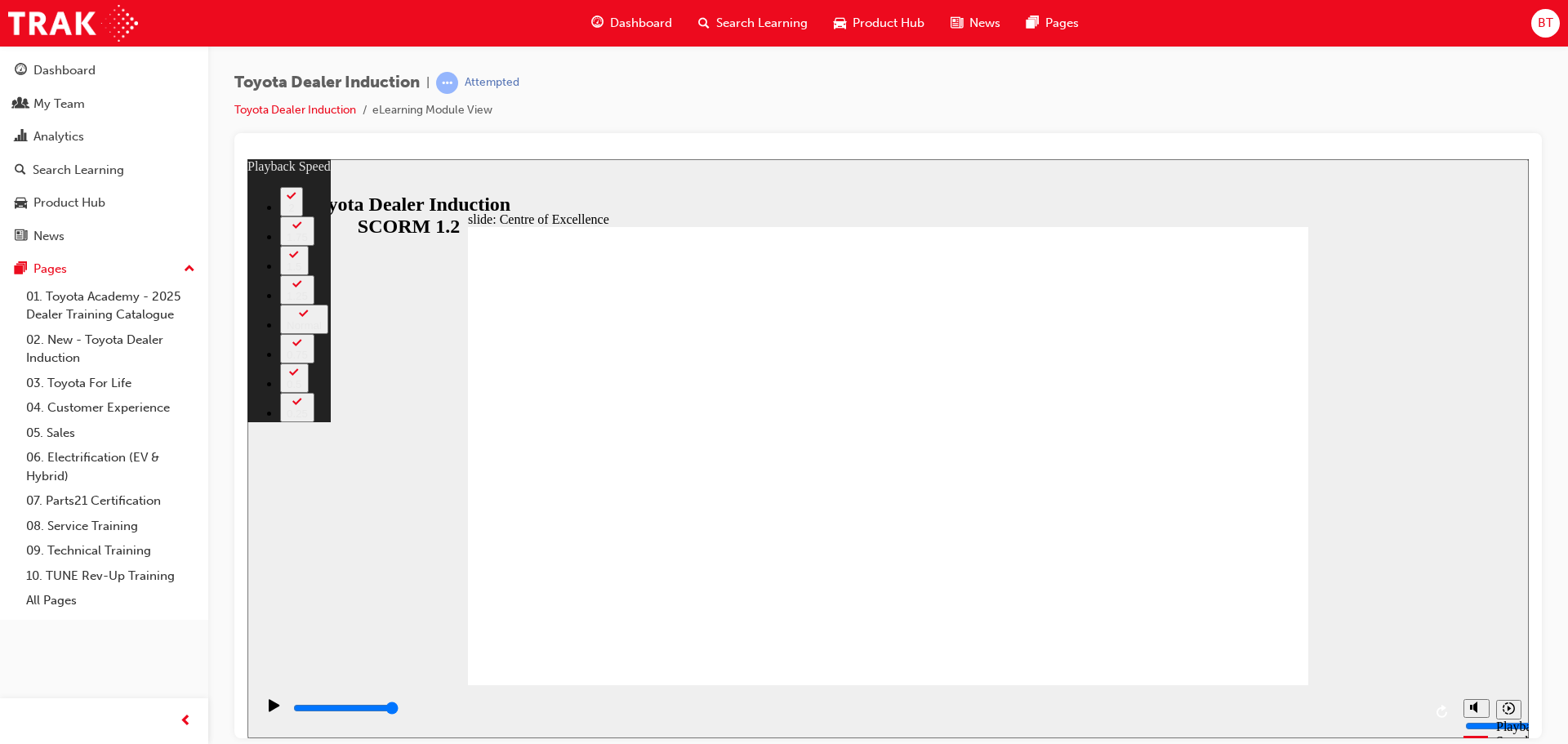
type input "248"
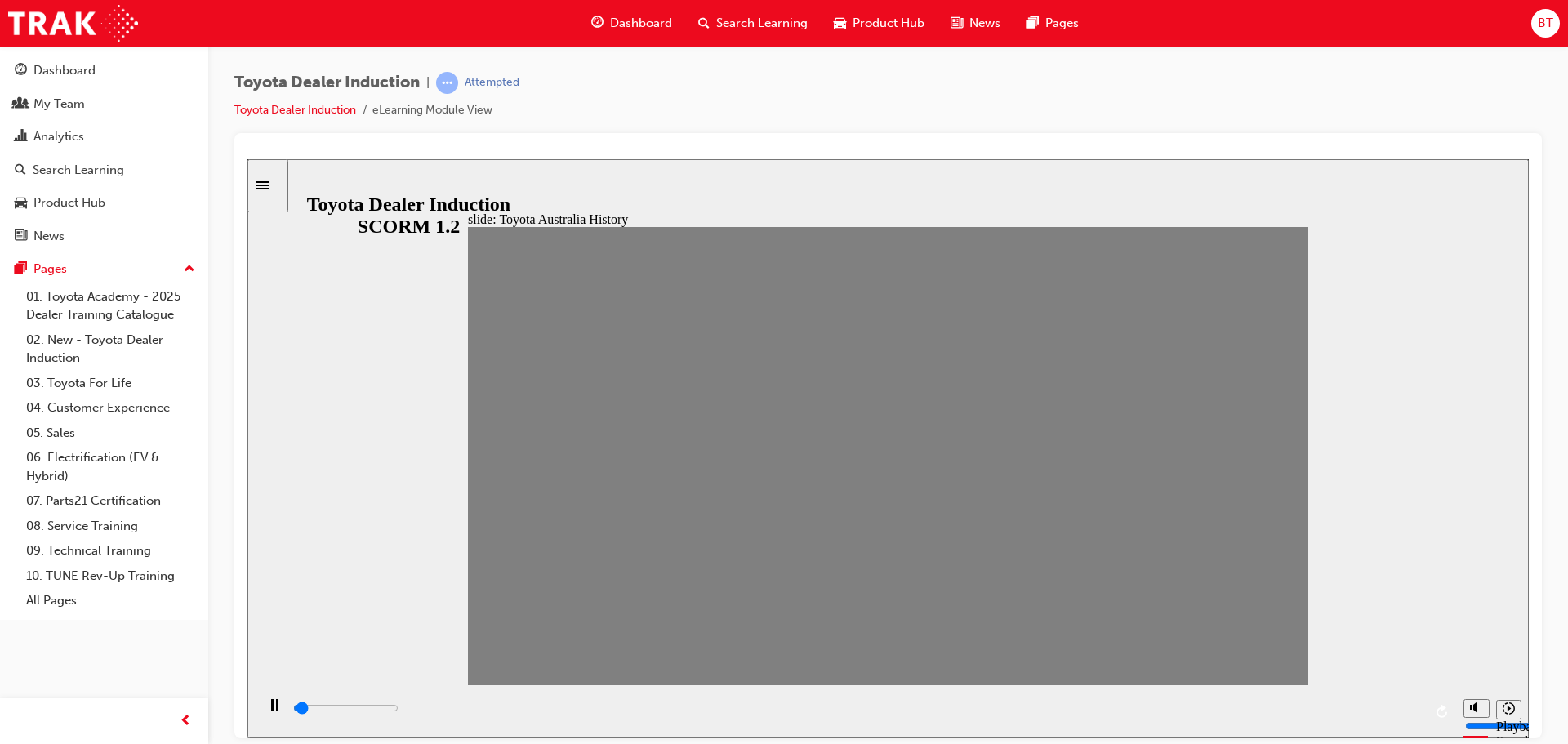
drag, startPoint x: 494, startPoint y: 480, endPoint x: 540, endPoint y: 466, distance: 48.1
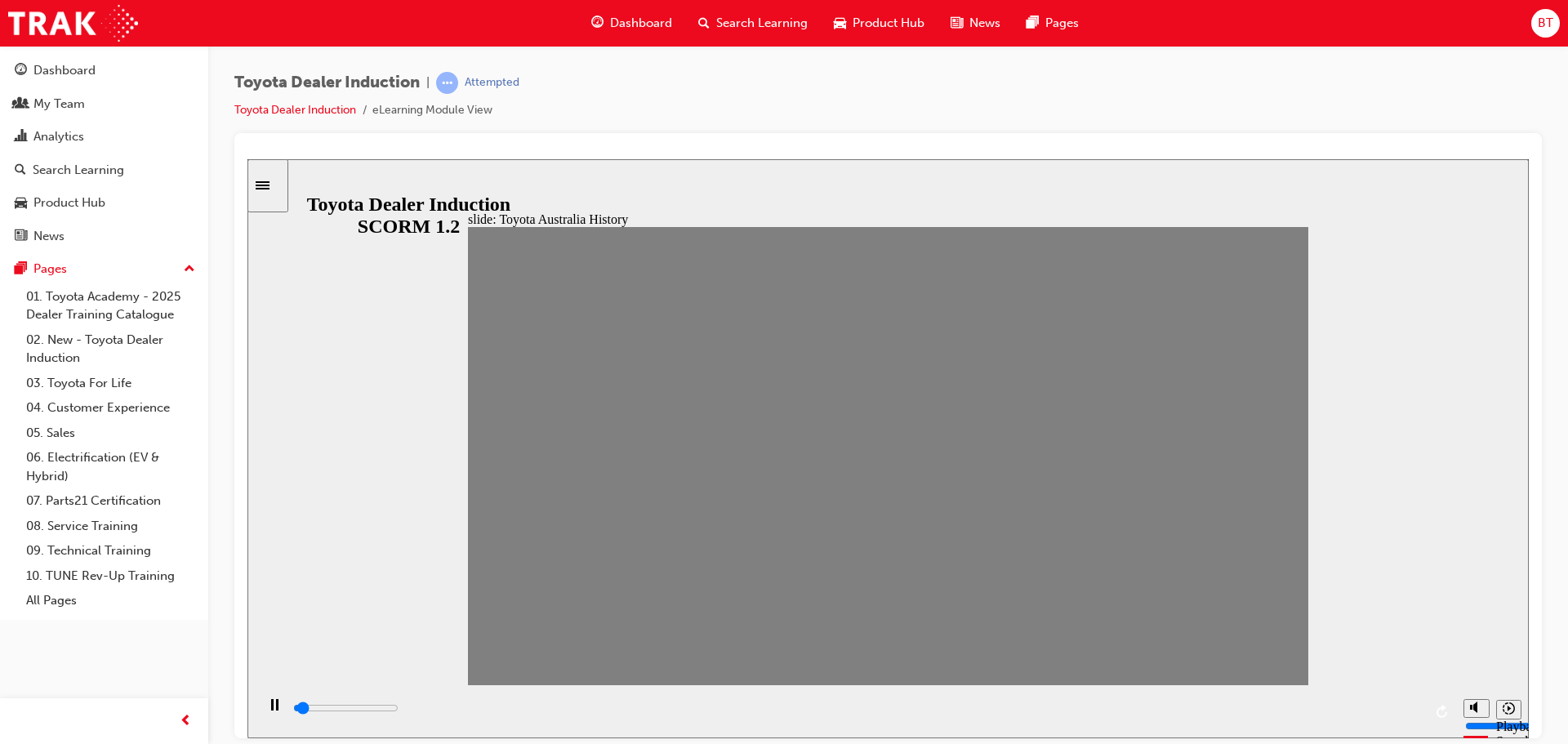
drag, startPoint x: 536, startPoint y: 463, endPoint x: 581, endPoint y: 467, distance: 45.2
drag, startPoint x: 574, startPoint y: 462, endPoint x: 624, endPoint y: 462, distance: 50.0
drag, startPoint x: 618, startPoint y: 460, endPoint x: 658, endPoint y: 460, distance: 40.0
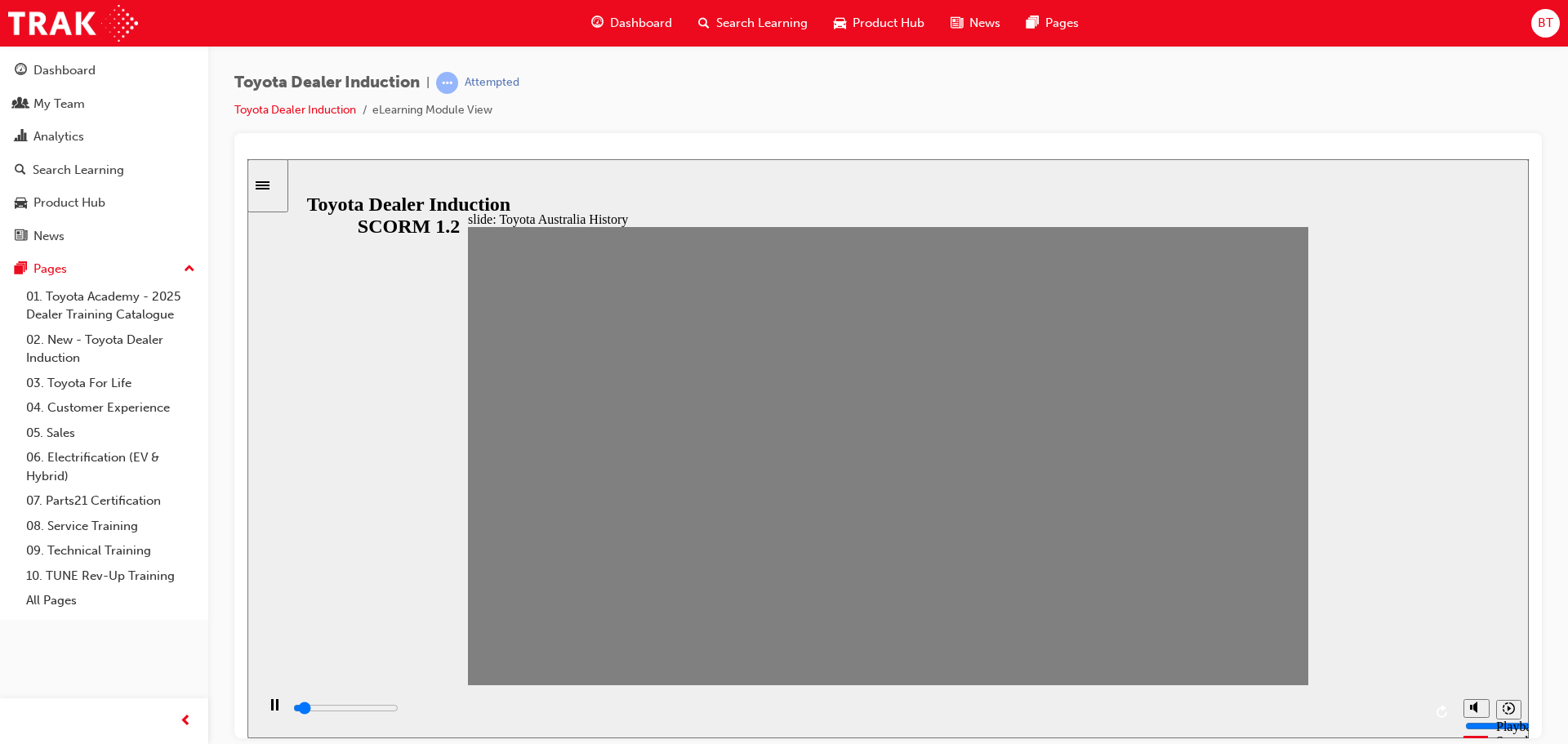
drag, startPoint x: 654, startPoint y: 471, endPoint x: 698, endPoint y: 467, distance: 44.2
drag, startPoint x: 682, startPoint y: 462, endPoint x: 738, endPoint y: 466, distance: 56.1
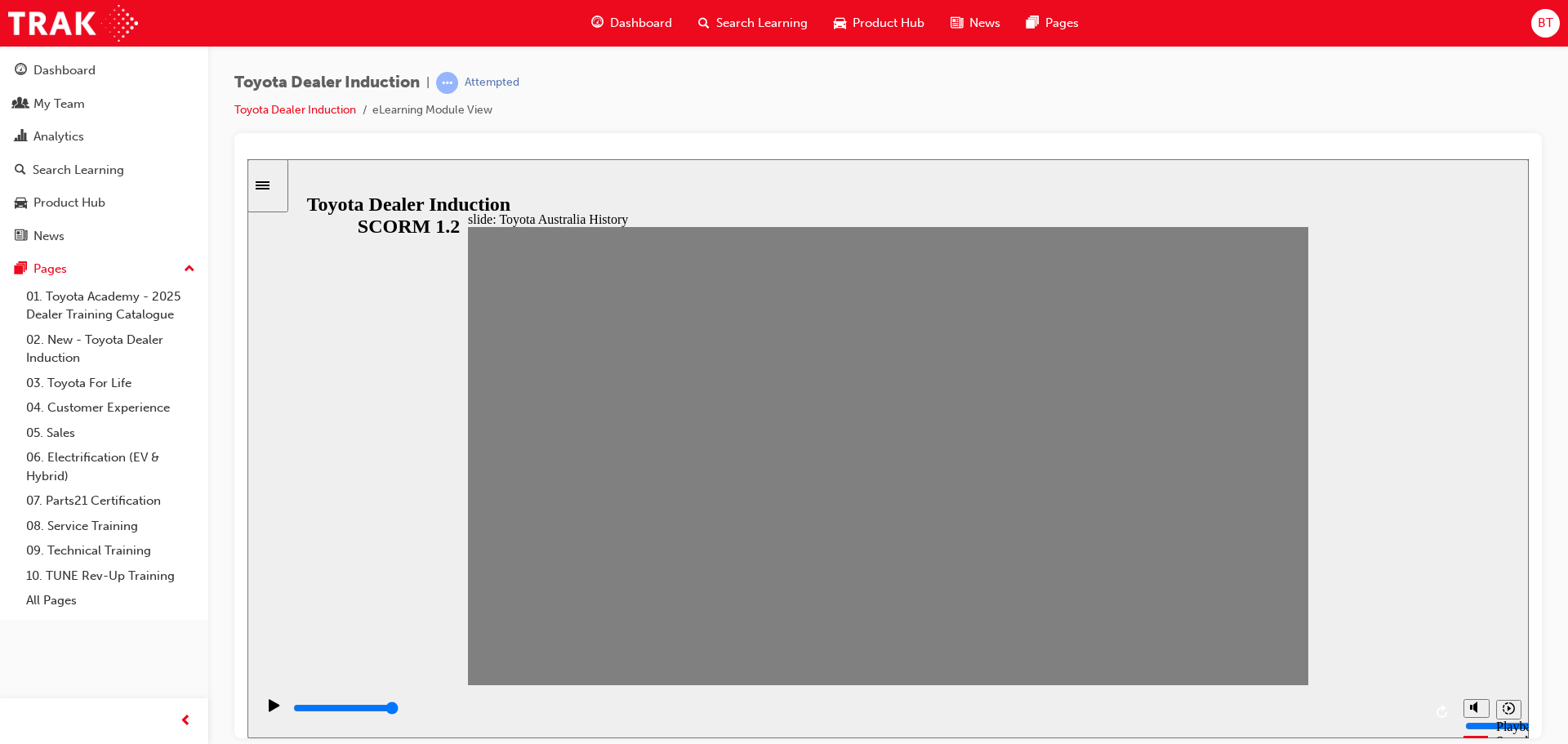
type input "0"
type input "5"
type input "0"
type input "4"
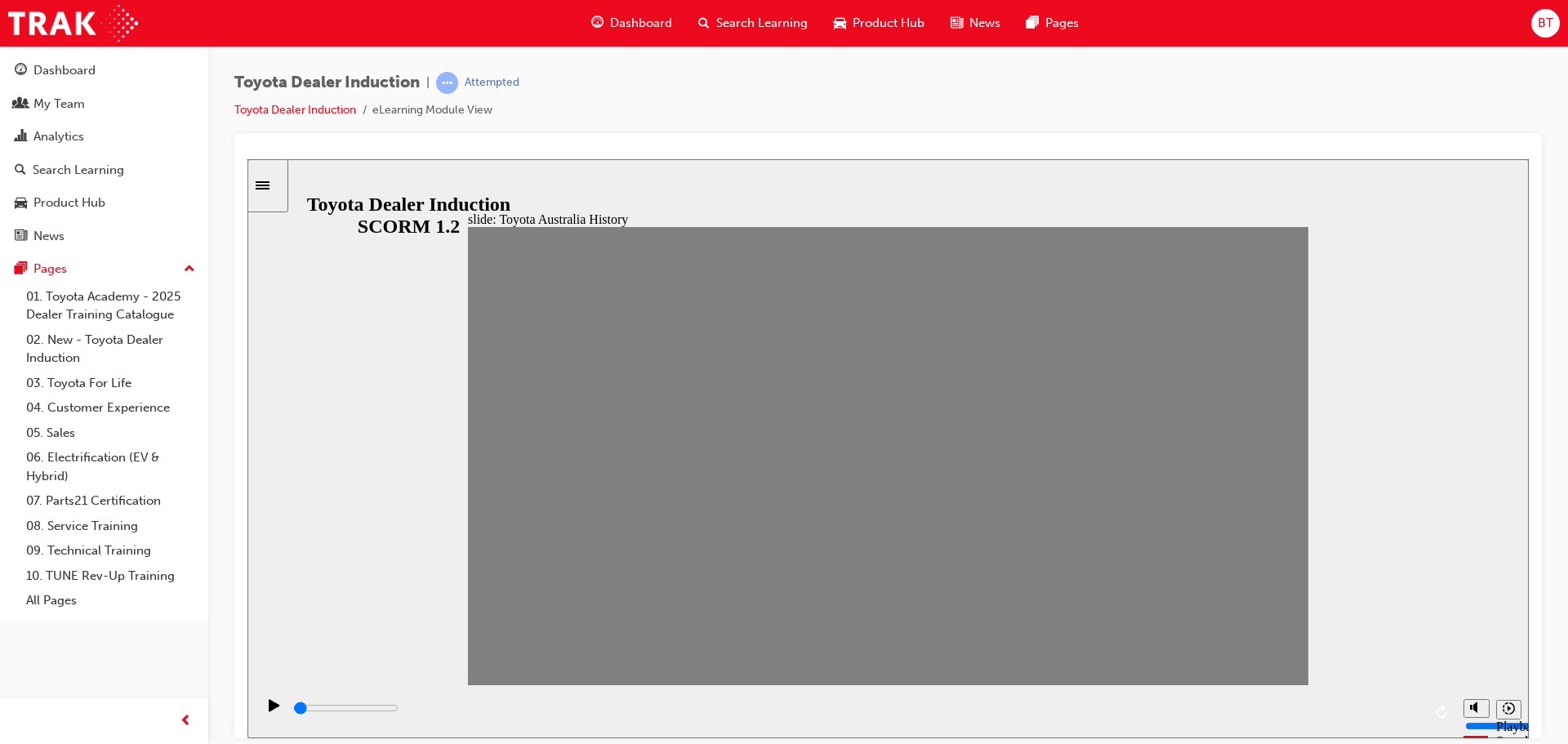
type input "0"
type input "3"
type input "100"
type input "2"
type input "100"
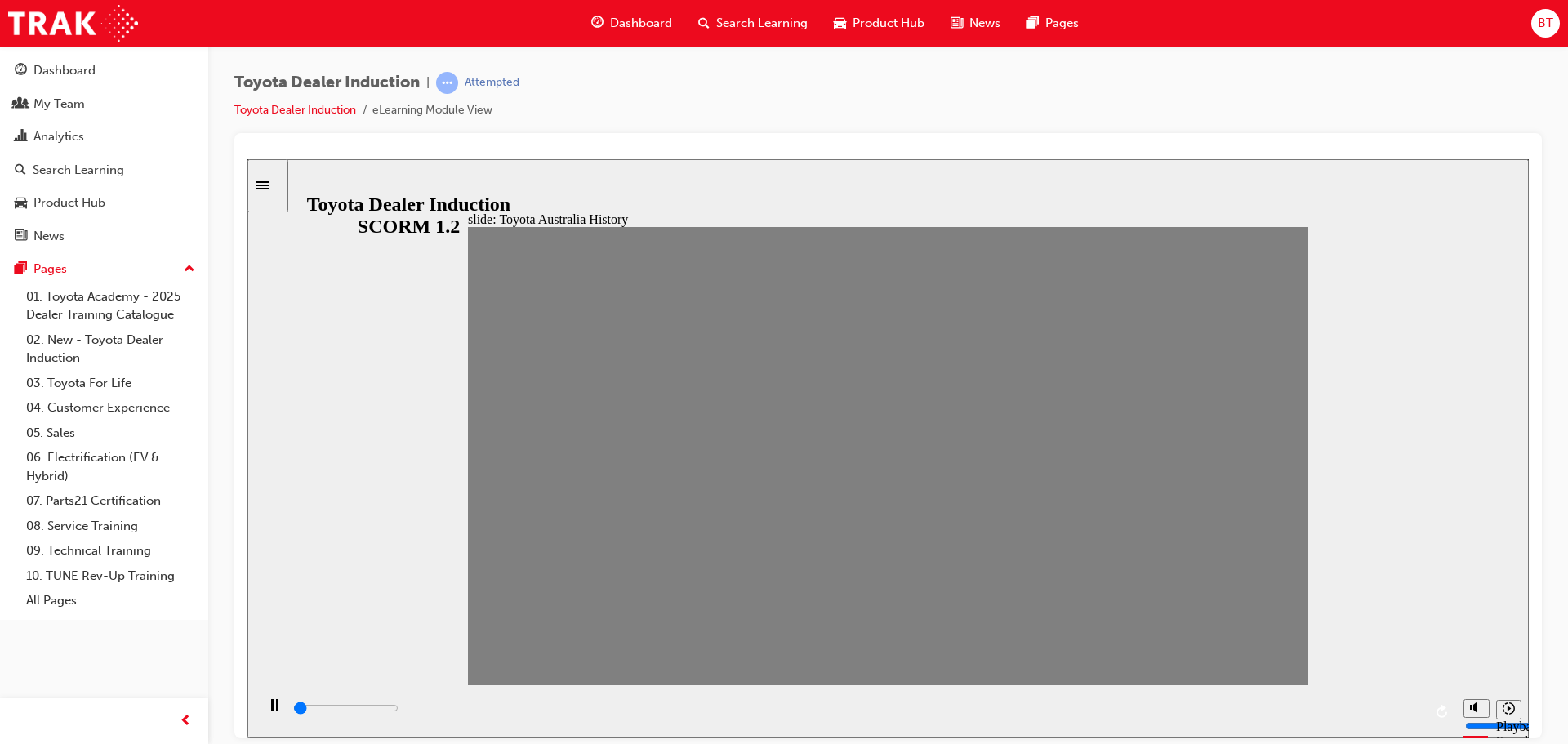
type input "1"
drag, startPoint x: 728, startPoint y: 464, endPoint x: 536, endPoint y: 450, distance: 192.5
type input "0"
type input "2"
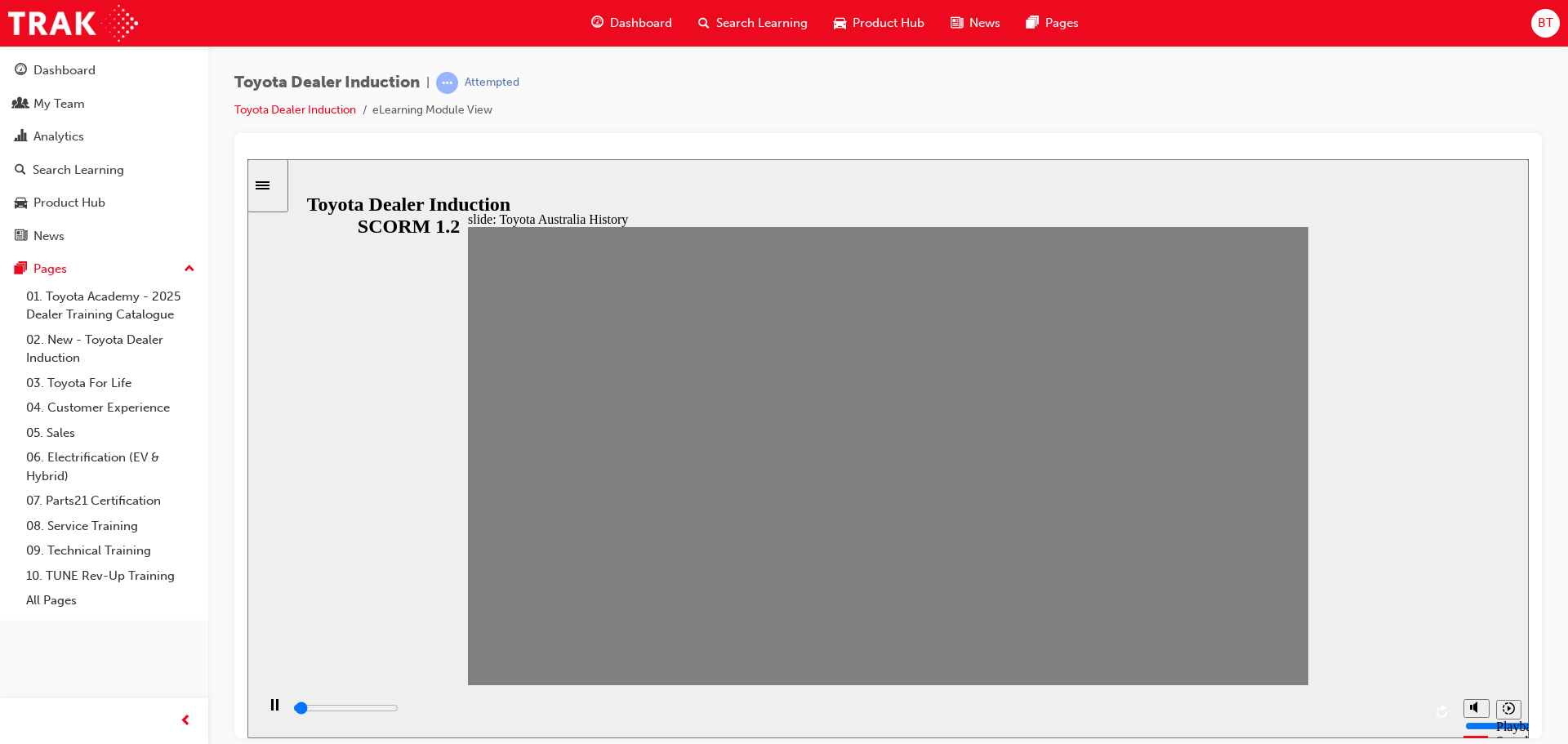
drag, startPoint x: 530, startPoint y: 467, endPoint x: 573, endPoint y: 459, distance: 43.7
type input "0"
type input "3"
drag, startPoint x: 569, startPoint y: 466, endPoint x: 596, endPoint y: 464, distance: 27.1
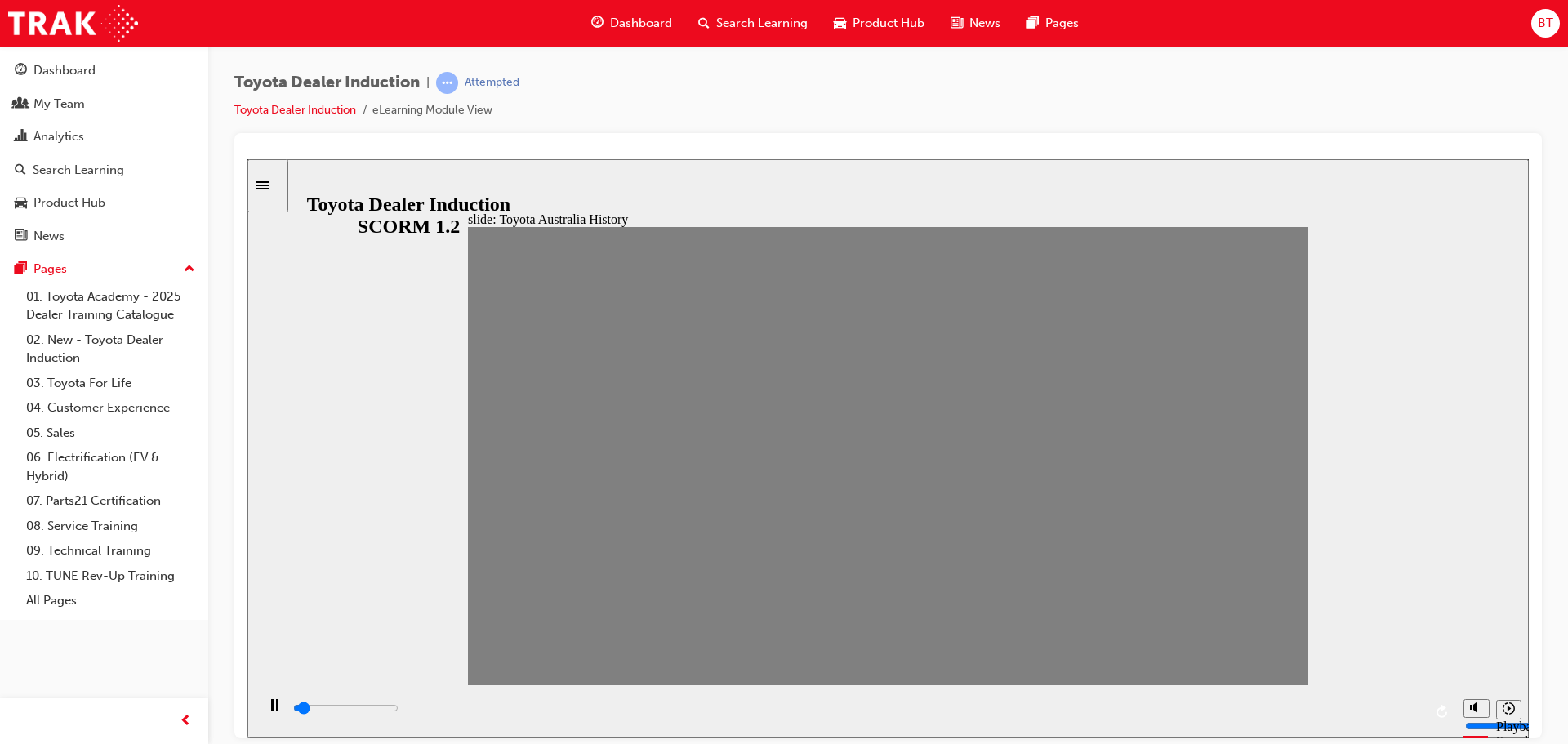
type input "0"
type input "4"
drag, startPoint x: 608, startPoint y: 462, endPoint x: 642, endPoint y: 464, distance: 34.1
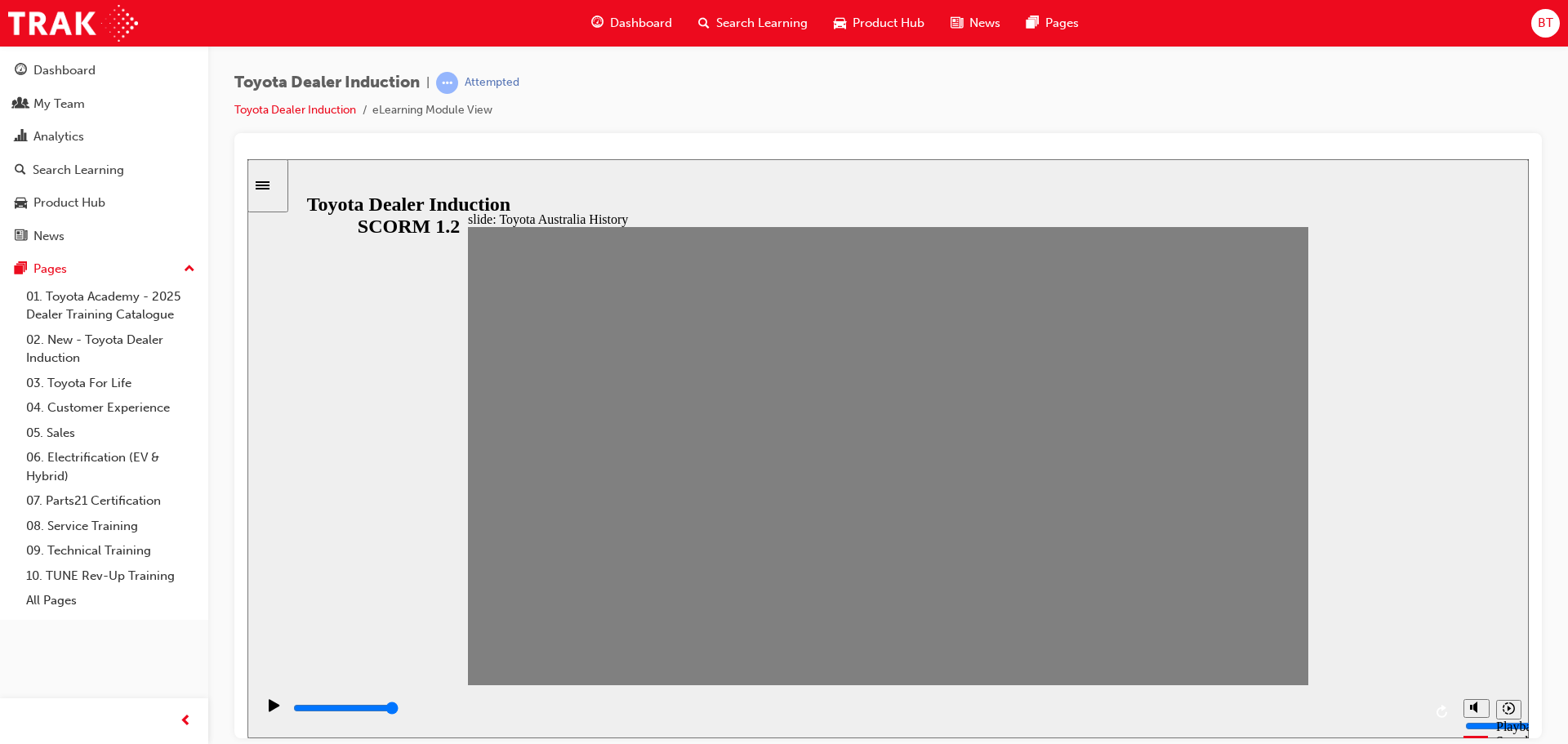
type input "0"
type input "5"
drag, startPoint x: 651, startPoint y: 461, endPoint x: 698, endPoint y: 465, distance: 47.2
type input "0"
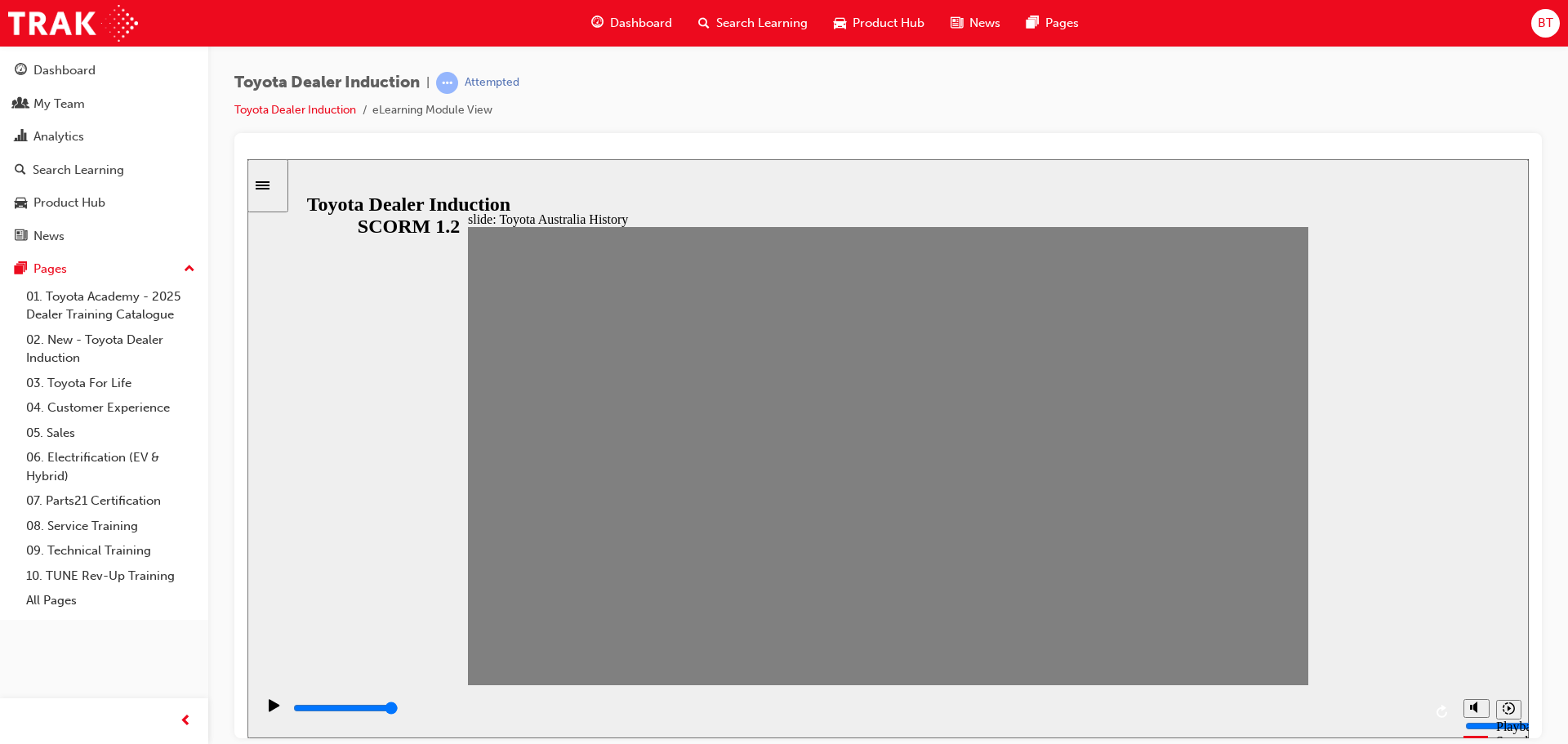
type input "6"
drag, startPoint x: 698, startPoint y: 465, endPoint x: 728, endPoint y: 466, distance: 30.0
drag, startPoint x: 715, startPoint y: 460, endPoint x: 767, endPoint y: 465, distance: 52.2
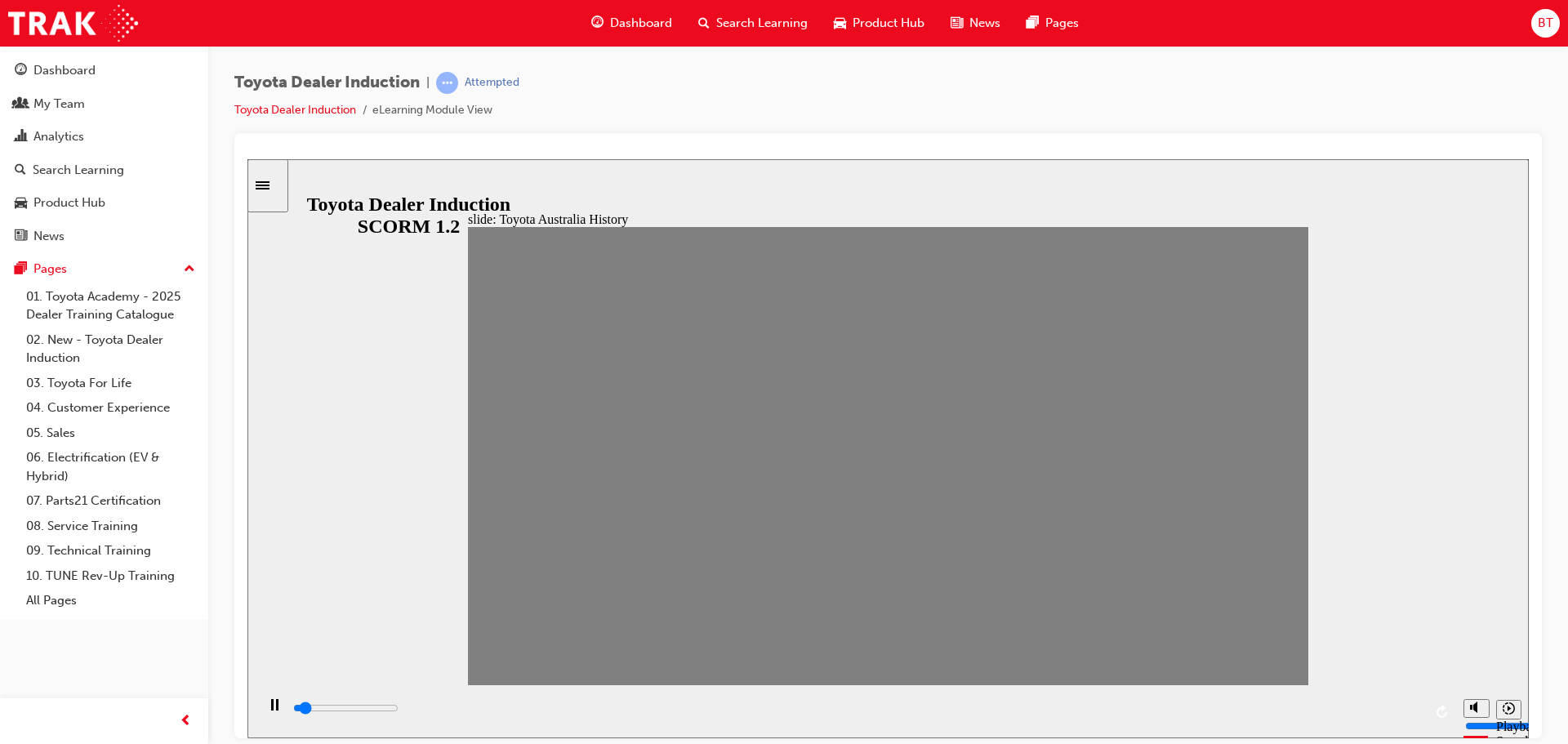
drag, startPoint x: 767, startPoint y: 465, endPoint x: 803, endPoint y: 469, distance: 36.2
drag, startPoint x: 803, startPoint y: 469, endPoint x: 858, endPoint y: 469, distance: 55.0
drag, startPoint x: 848, startPoint y: 460, endPoint x: 883, endPoint y: 470, distance: 36.4
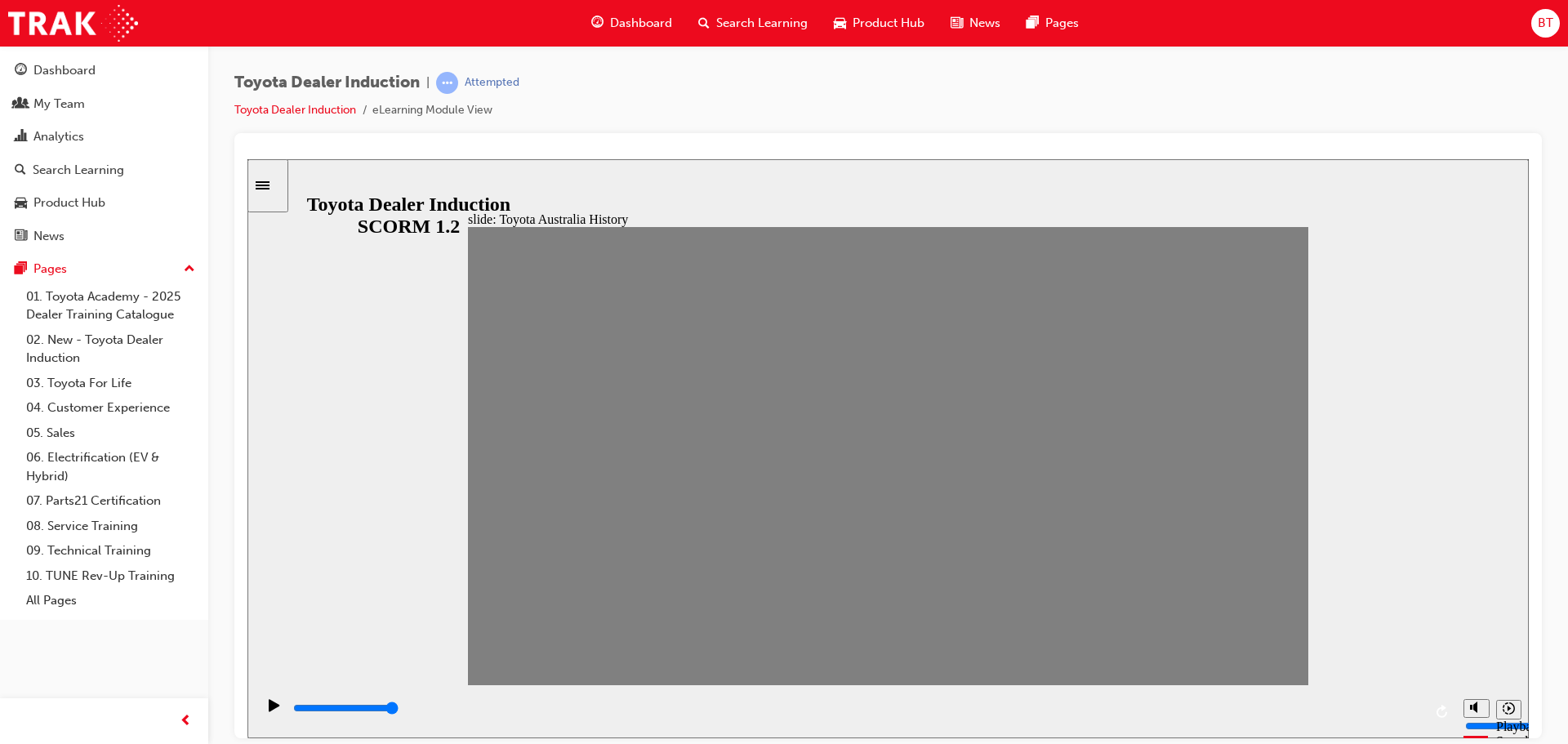
drag, startPoint x: 883, startPoint y: 466, endPoint x: 909, endPoint y: 465, distance: 26.0
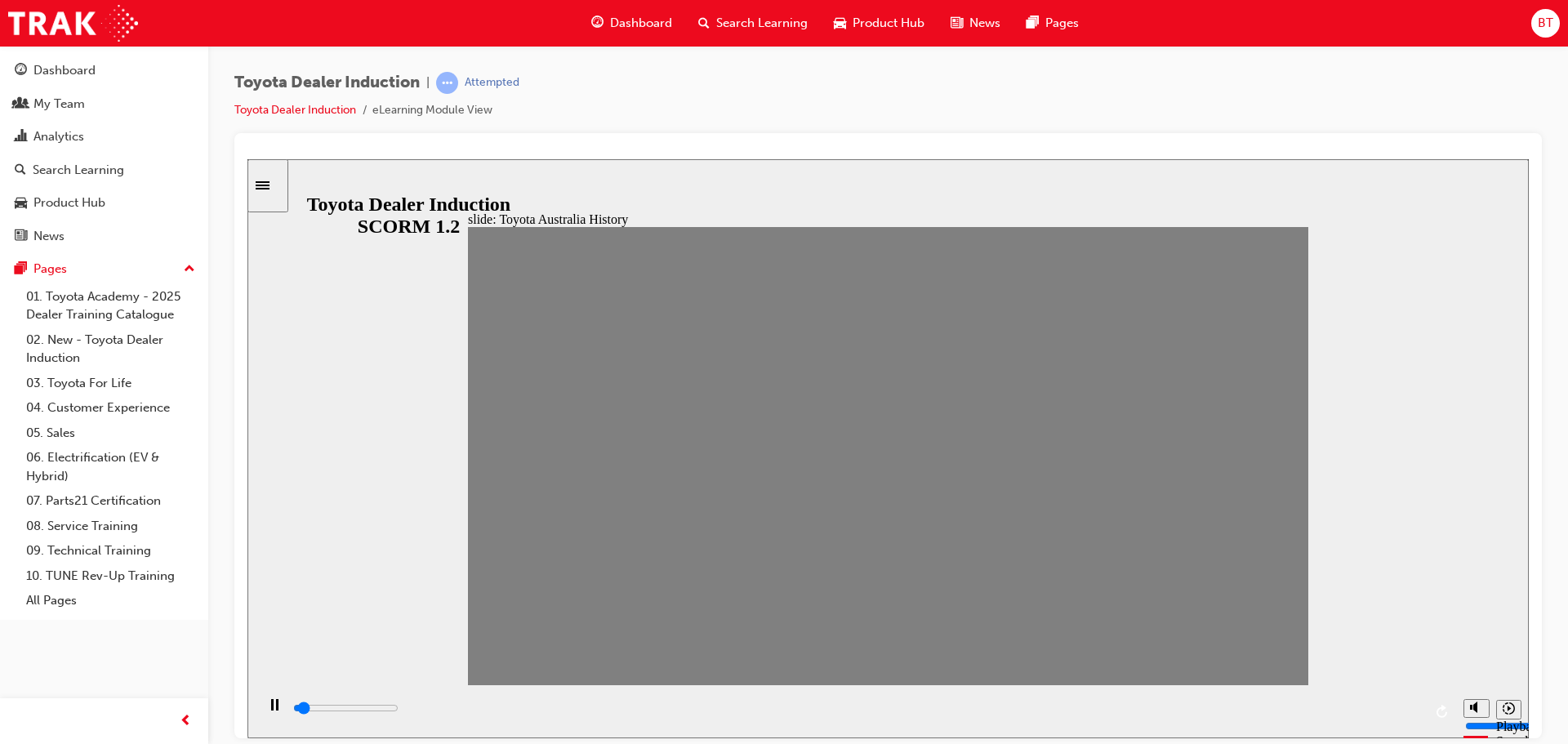
drag, startPoint x: 920, startPoint y: 465, endPoint x: 946, endPoint y: 460, distance: 26.5
drag, startPoint x: 967, startPoint y: 468, endPoint x: 996, endPoint y: 463, distance: 29.4
drag, startPoint x: 996, startPoint y: 463, endPoint x: 1037, endPoint y: 465, distance: 41.0
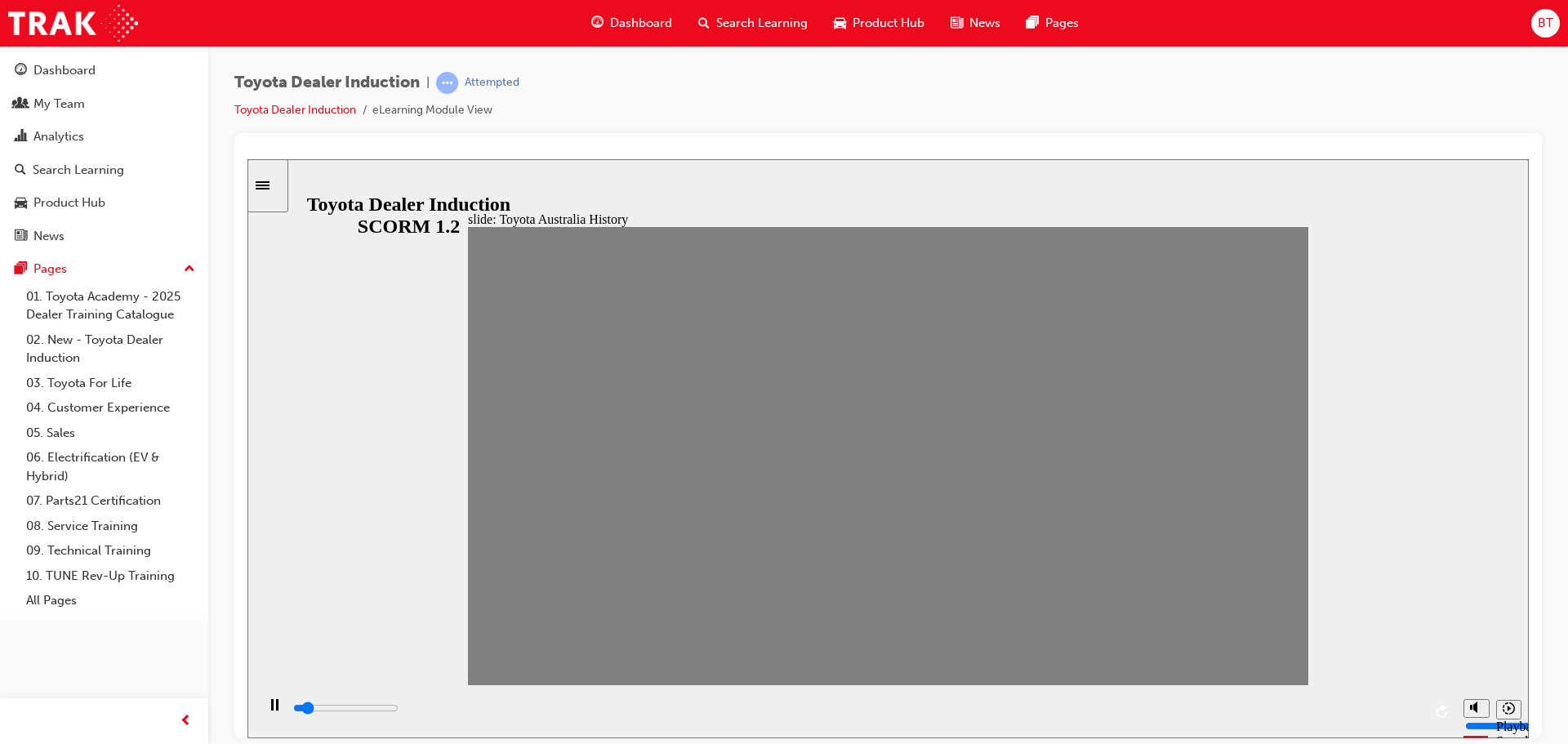
drag, startPoint x: 1037, startPoint y: 465, endPoint x: 1082, endPoint y: 470, distance: 45.3
drag, startPoint x: 1076, startPoint y: 463, endPoint x: 1109, endPoint y: 470, distance: 33.7
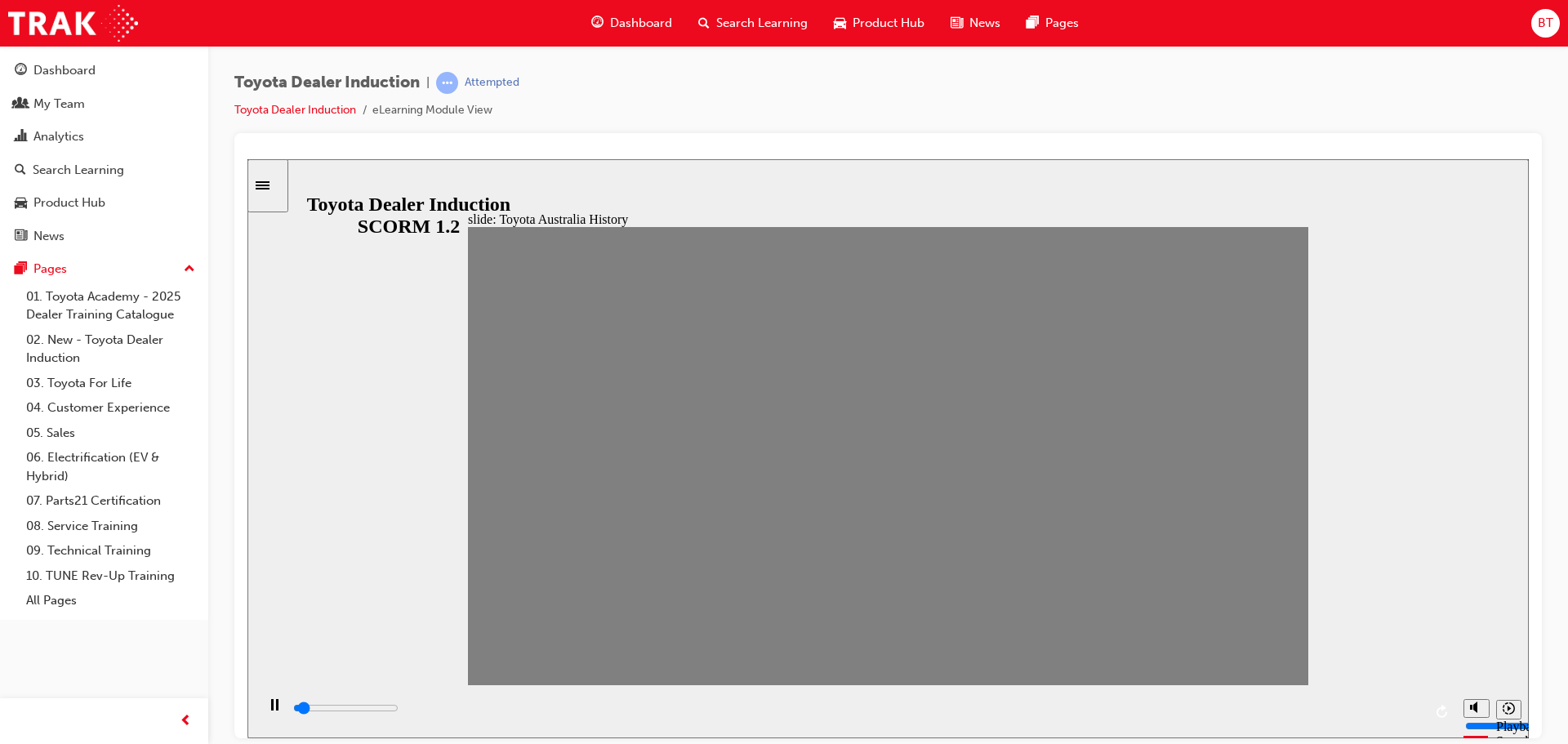
drag, startPoint x: 1118, startPoint y: 468, endPoint x: 1145, endPoint y: 469, distance: 27.0
drag, startPoint x: 1145, startPoint y: 469, endPoint x: 1194, endPoint y: 473, distance: 49.2
drag, startPoint x: 1194, startPoint y: 473, endPoint x: 1245, endPoint y: 486, distance: 52.6
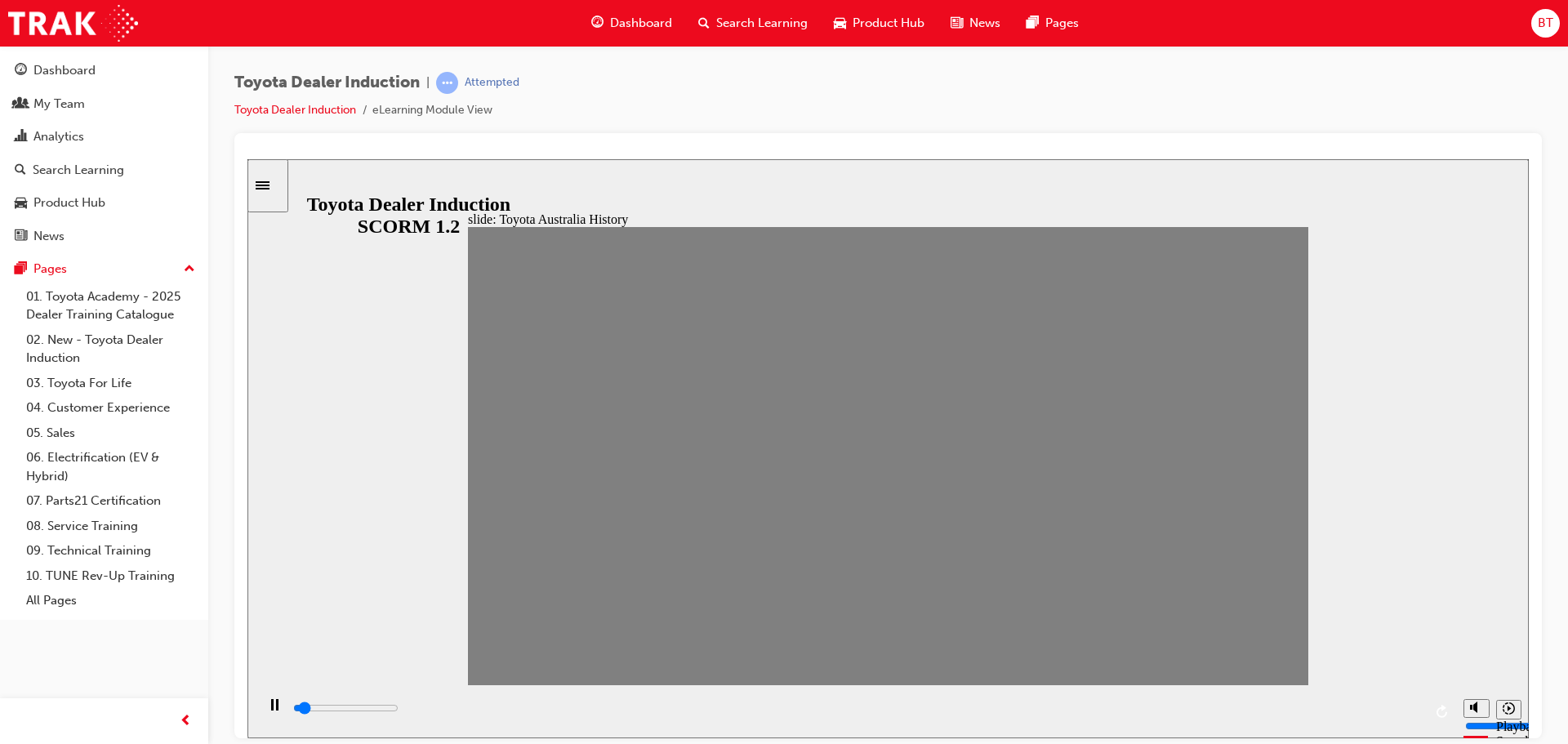
drag, startPoint x: 1234, startPoint y: 476, endPoint x: 1266, endPoint y: 473, distance: 32.1
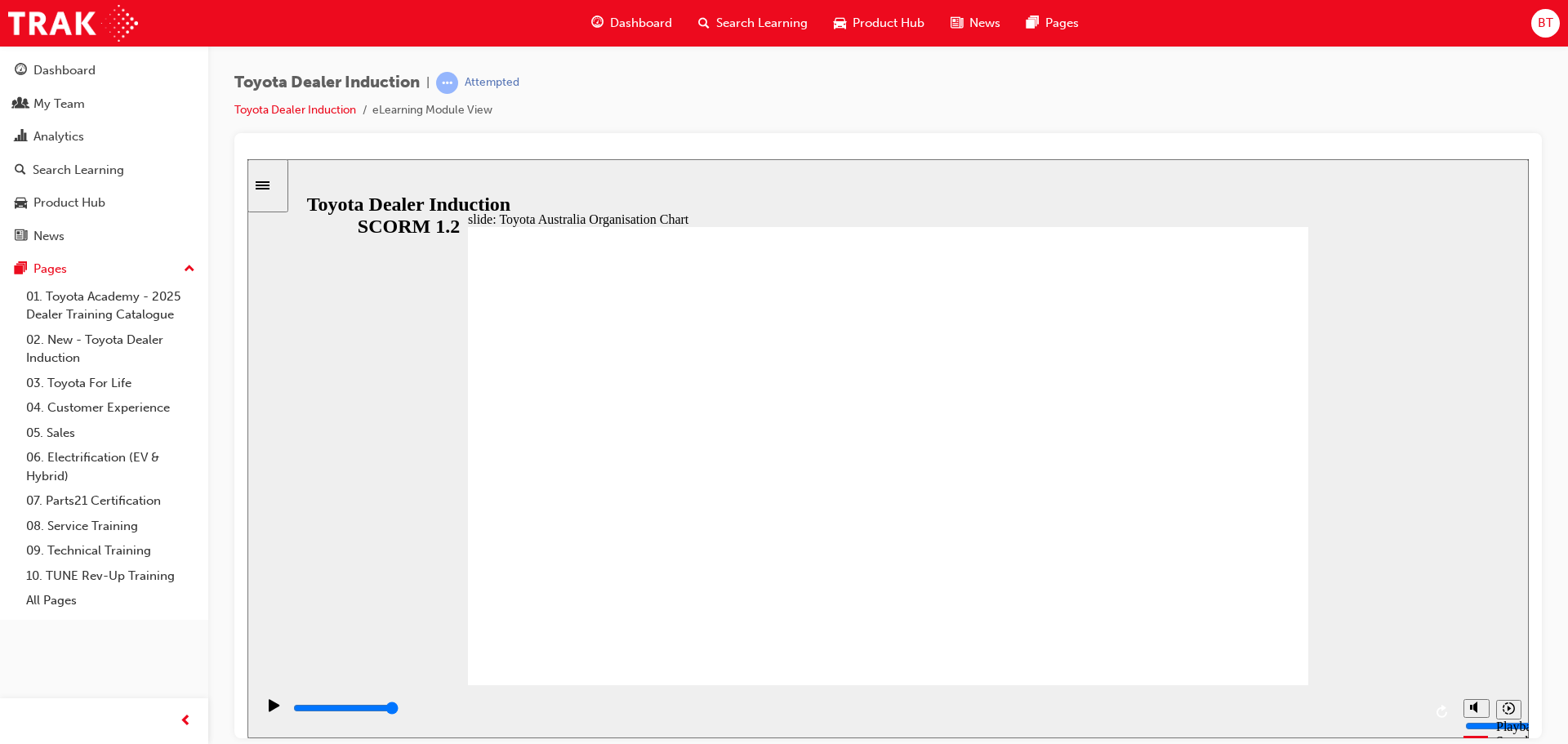
type input "5000"
radio input "true"
type input "4000"
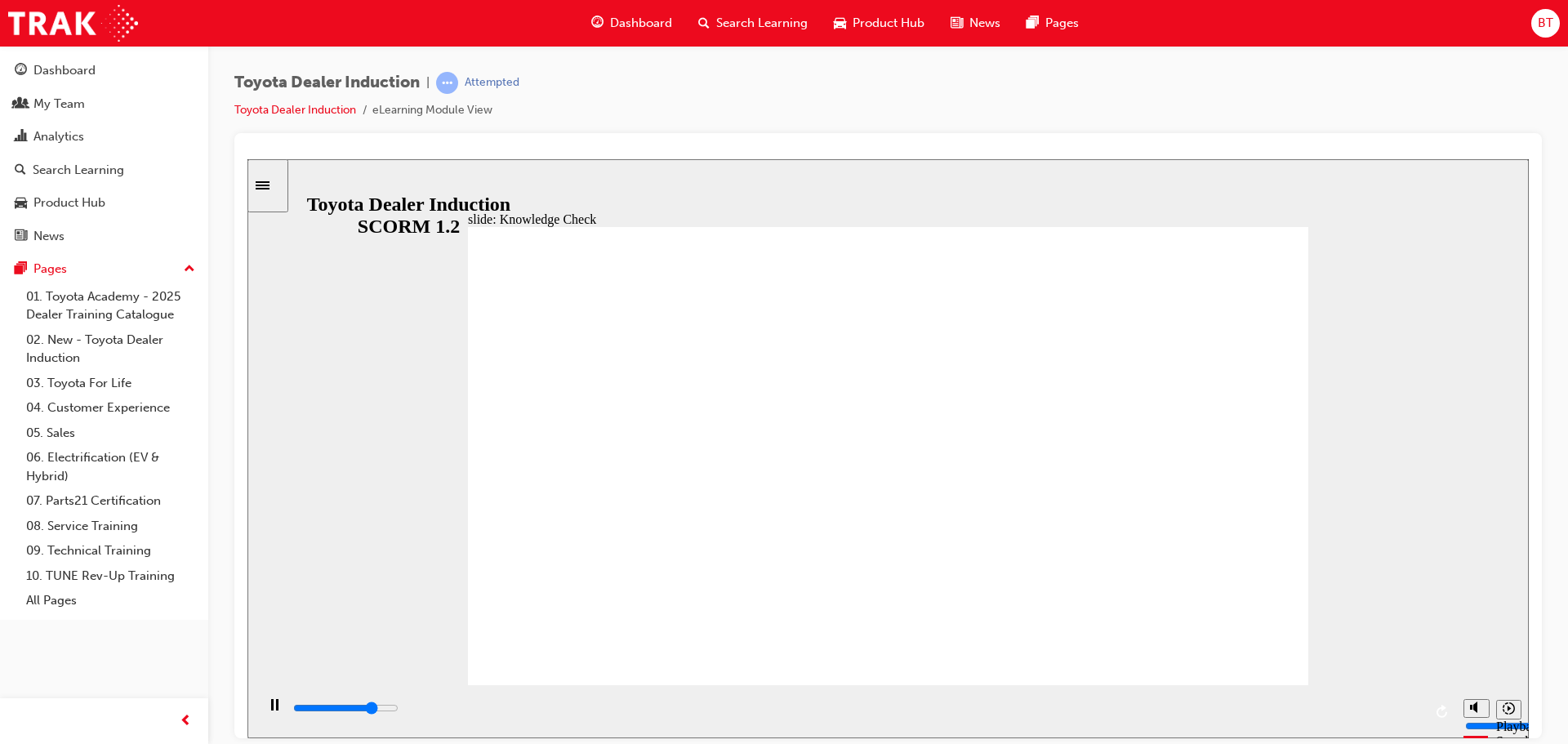
radio input "true"
type input "5000"
radio input "true"
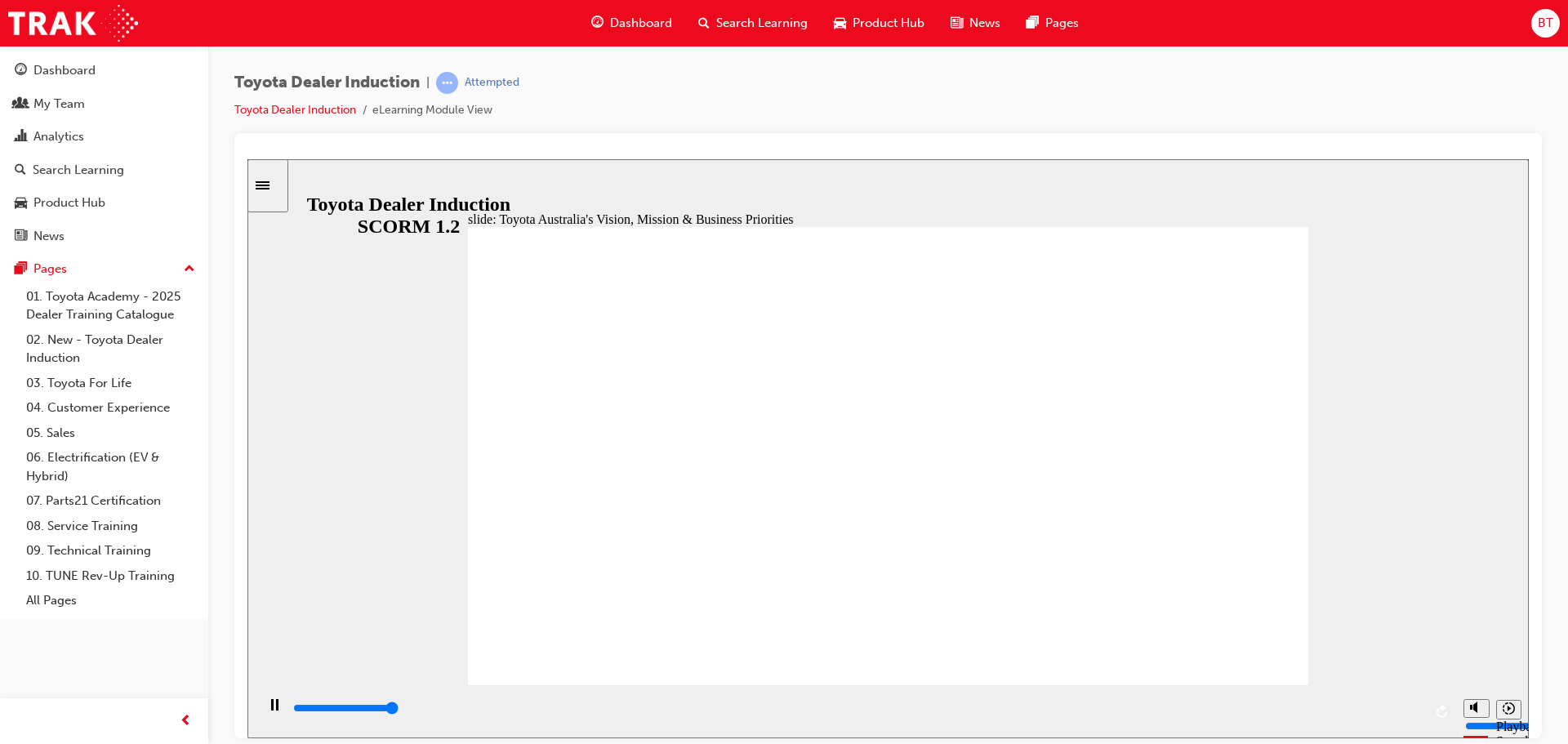
type input "3300"
